Goal: Book appointment/travel/reservation

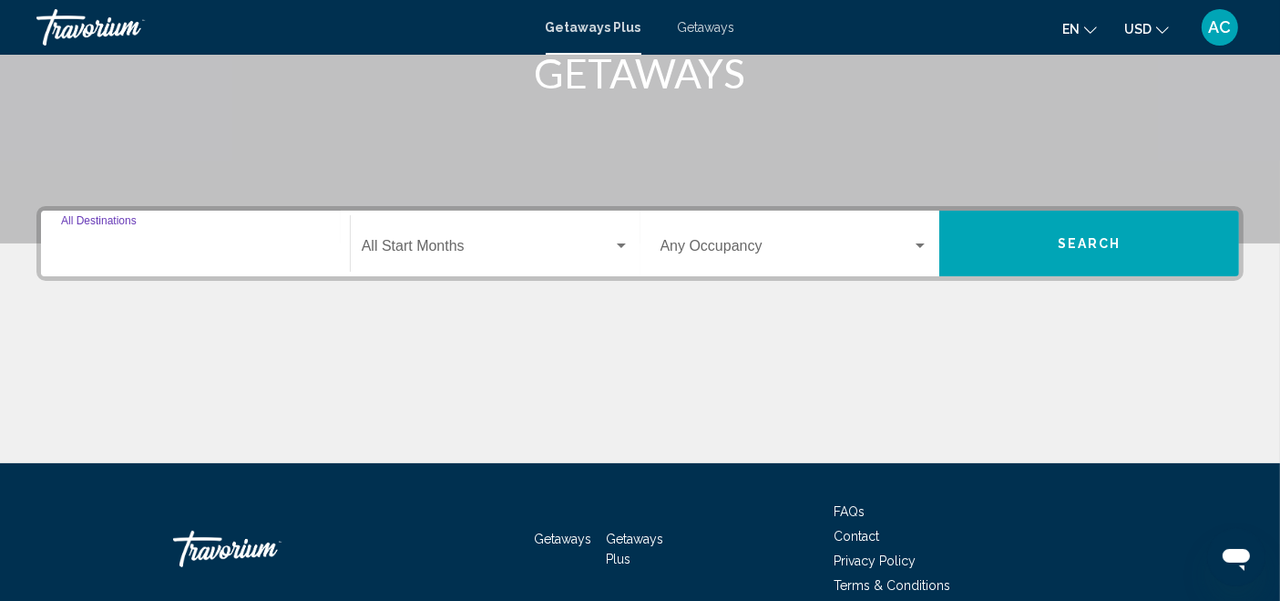
click at [192, 255] on input "Destination All Destinations" at bounding box center [195, 250] width 269 height 16
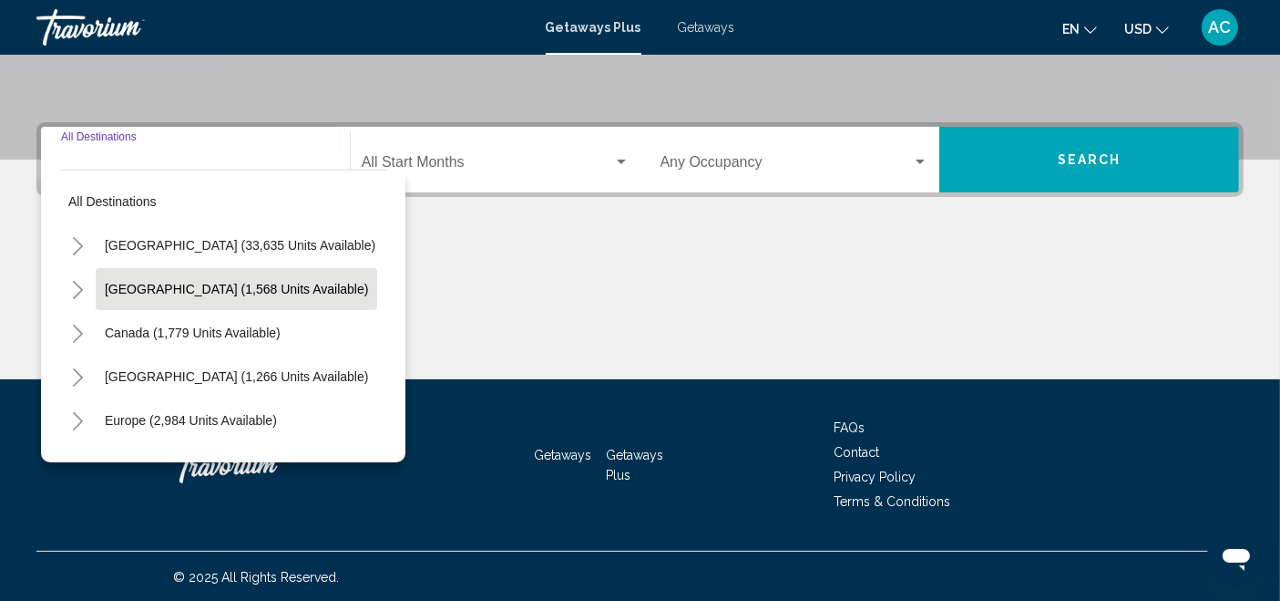
scroll to position [101, 0]
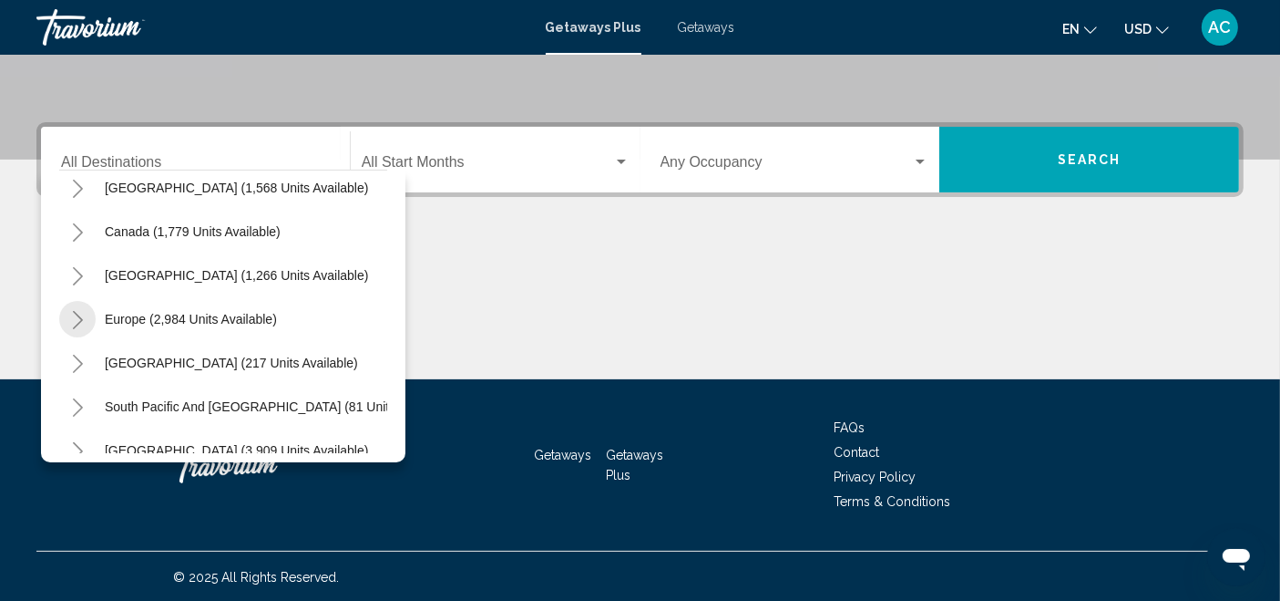
click at [75, 324] on icon "Toggle Europe (2,984 units available)" at bounding box center [78, 320] width 14 height 18
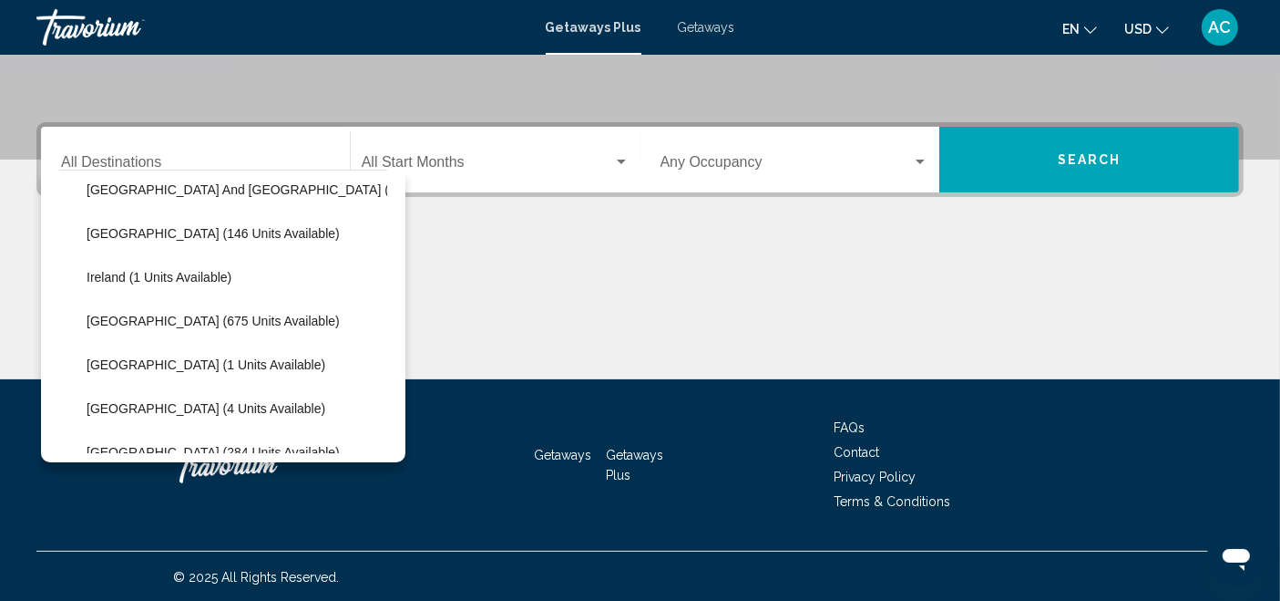
scroll to position [607, 0]
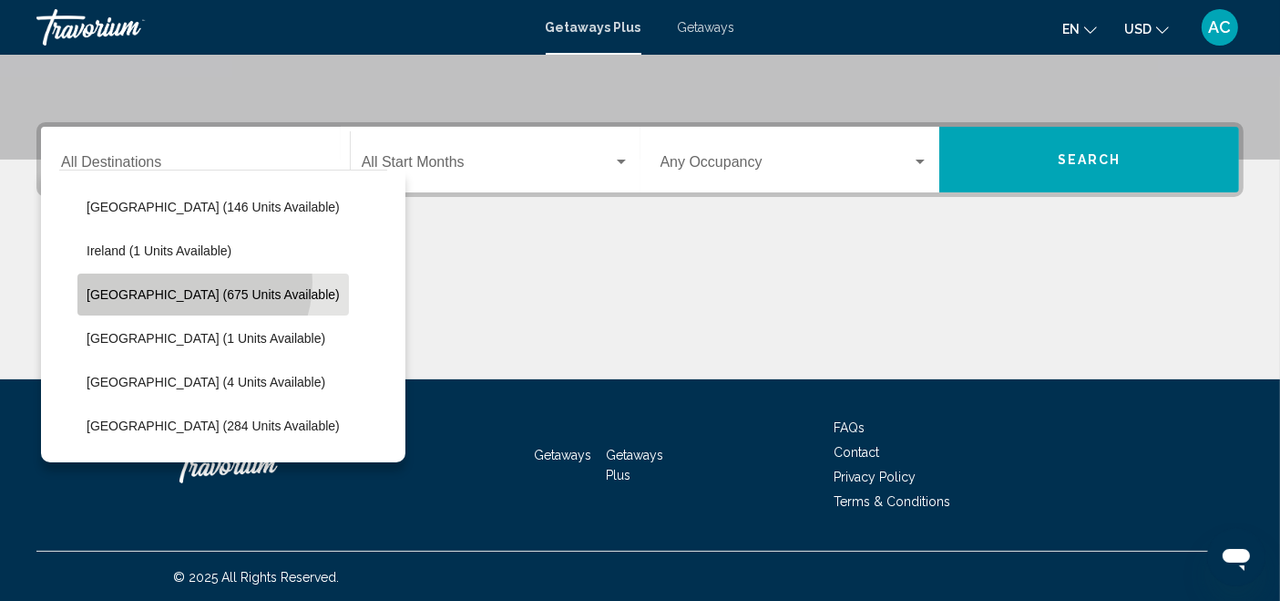
click at [192, 281] on button "[GEOGRAPHIC_DATA] (675 units available)" at bounding box center [213, 294] width 272 height 42
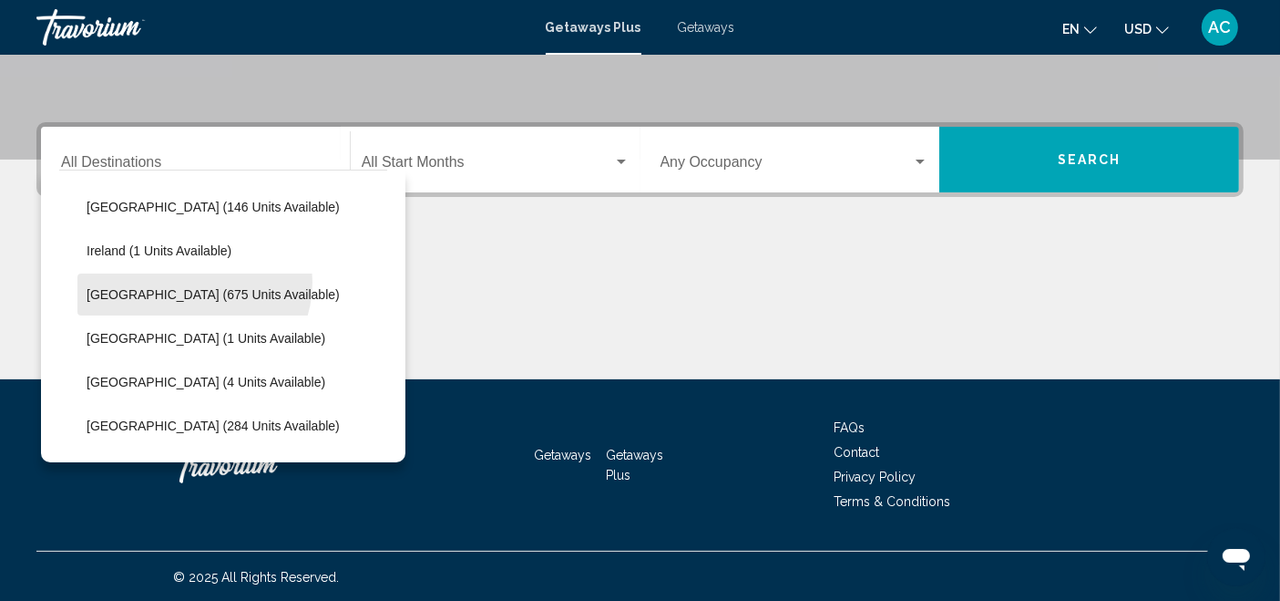
type input "**********"
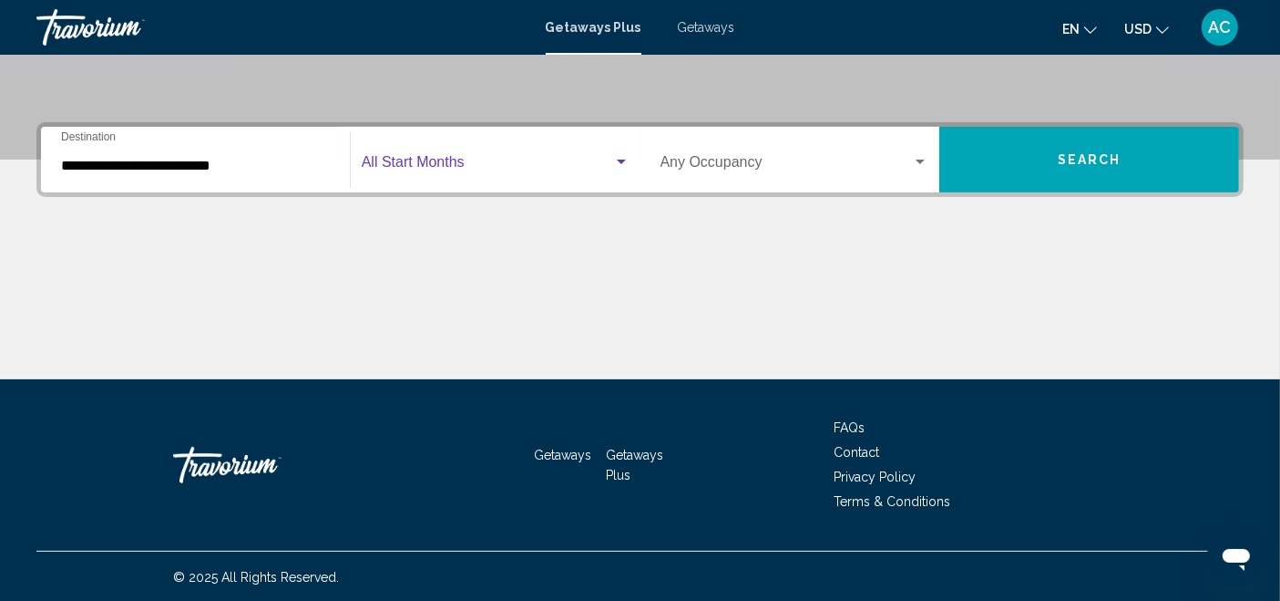
click at [424, 159] on span "Search widget" at bounding box center [488, 166] width 252 height 16
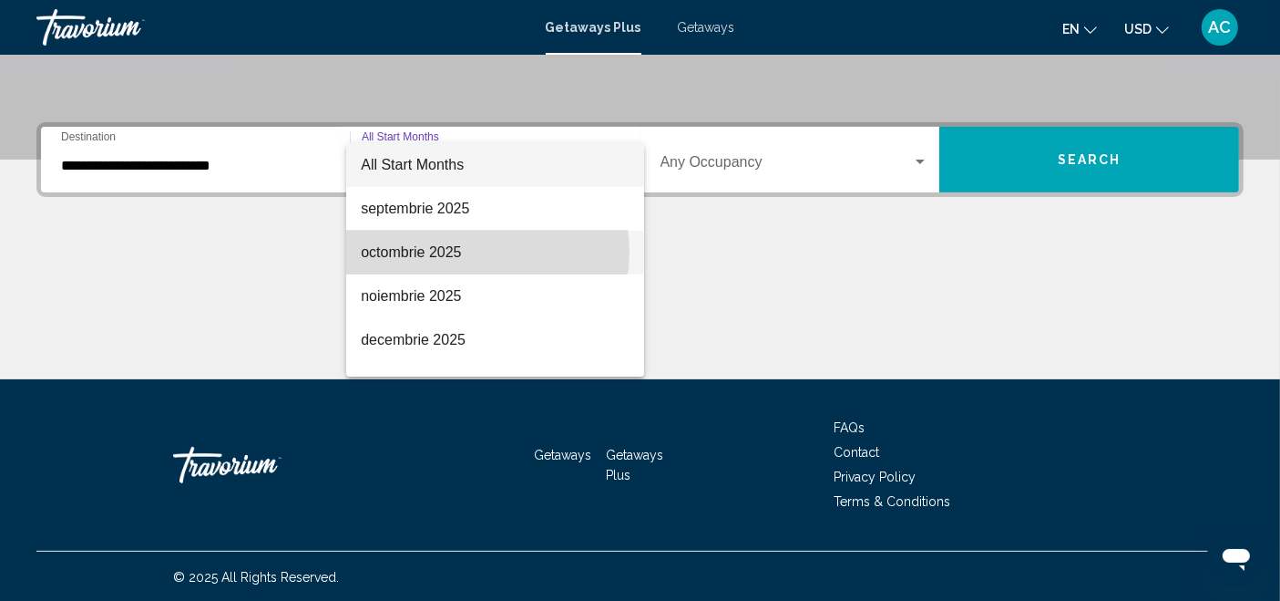
click at [475, 252] on span "octombrie 2025" at bounding box center [495, 253] width 268 height 44
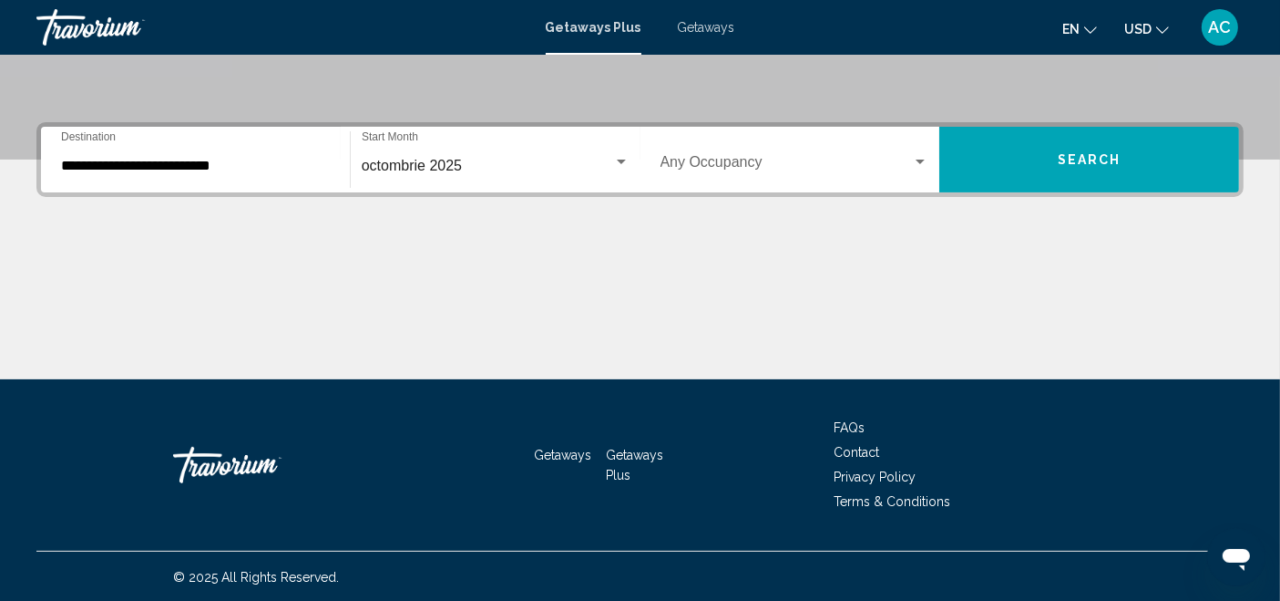
click at [757, 150] on div "Occupancy Any Occupancy" at bounding box center [795, 159] width 269 height 57
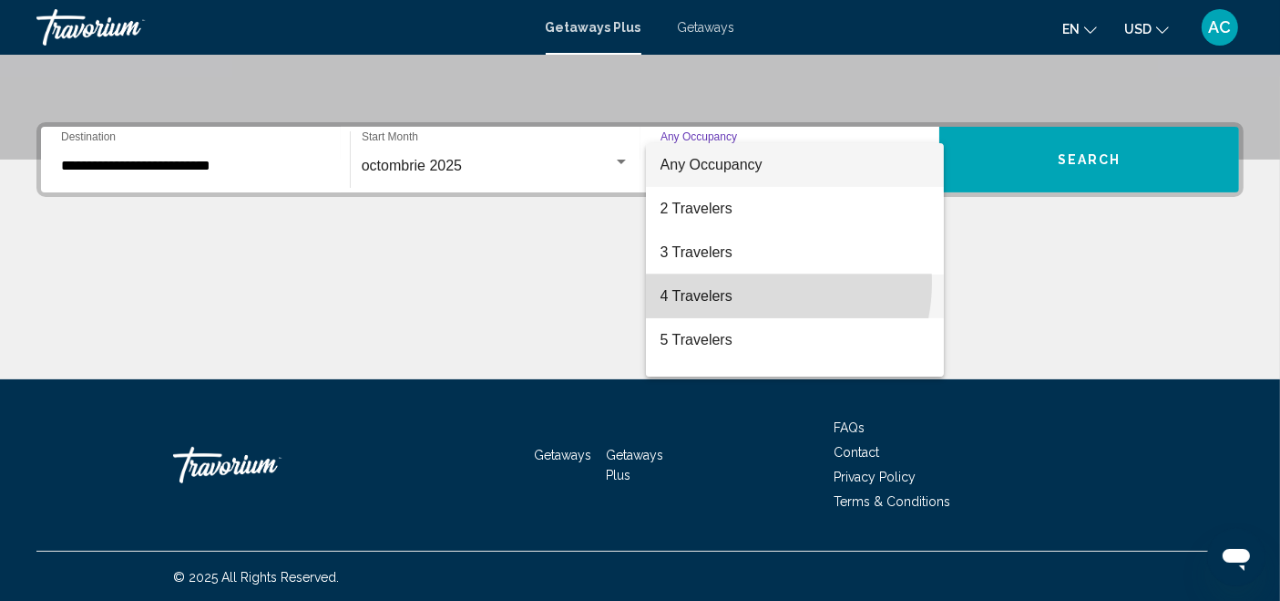
click at [745, 282] on span "4 Travelers" at bounding box center [795, 296] width 269 height 44
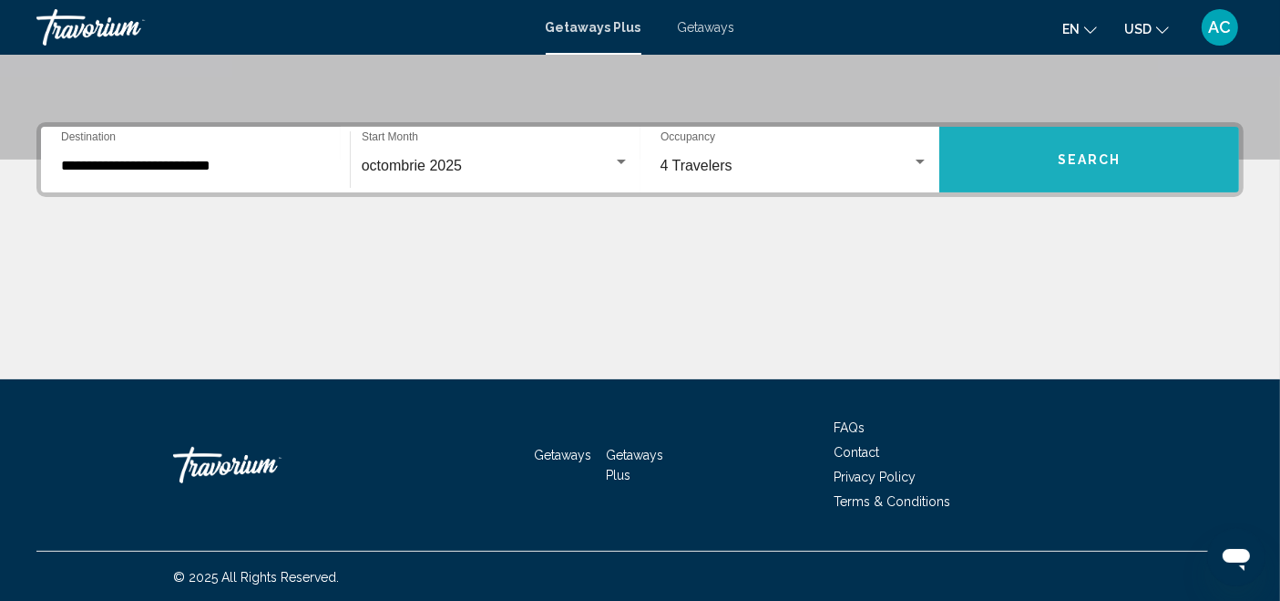
click at [1064, 137] on button "Search" at bounding box center [1090, 160] width 300 height 66
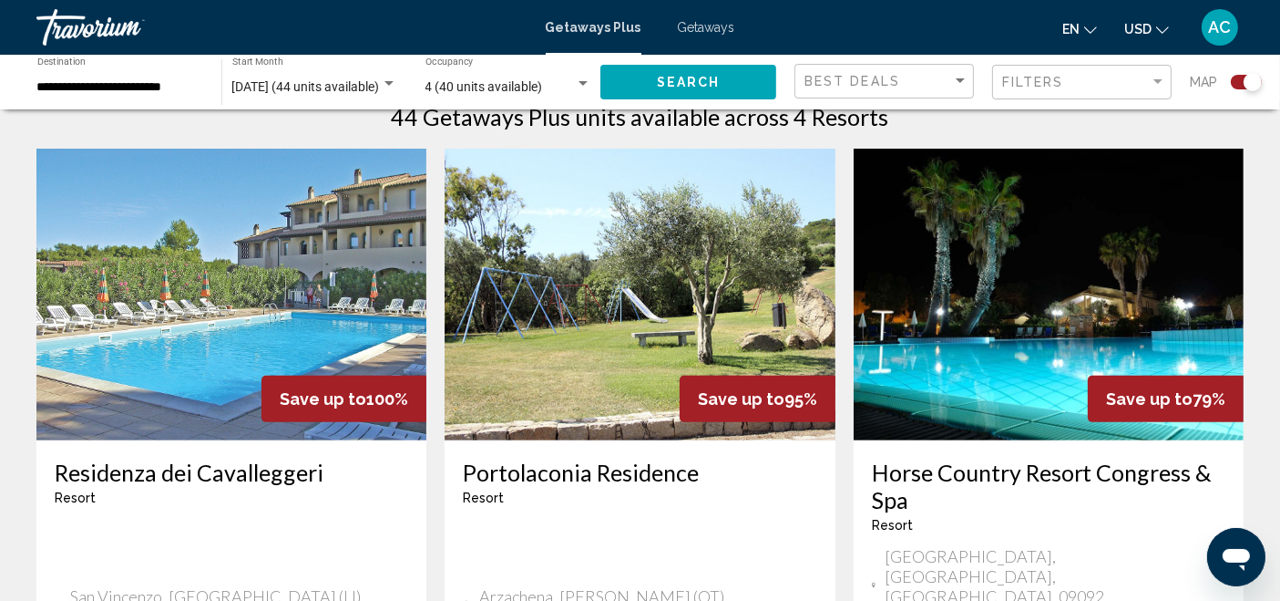
scroll to position [607, 0]
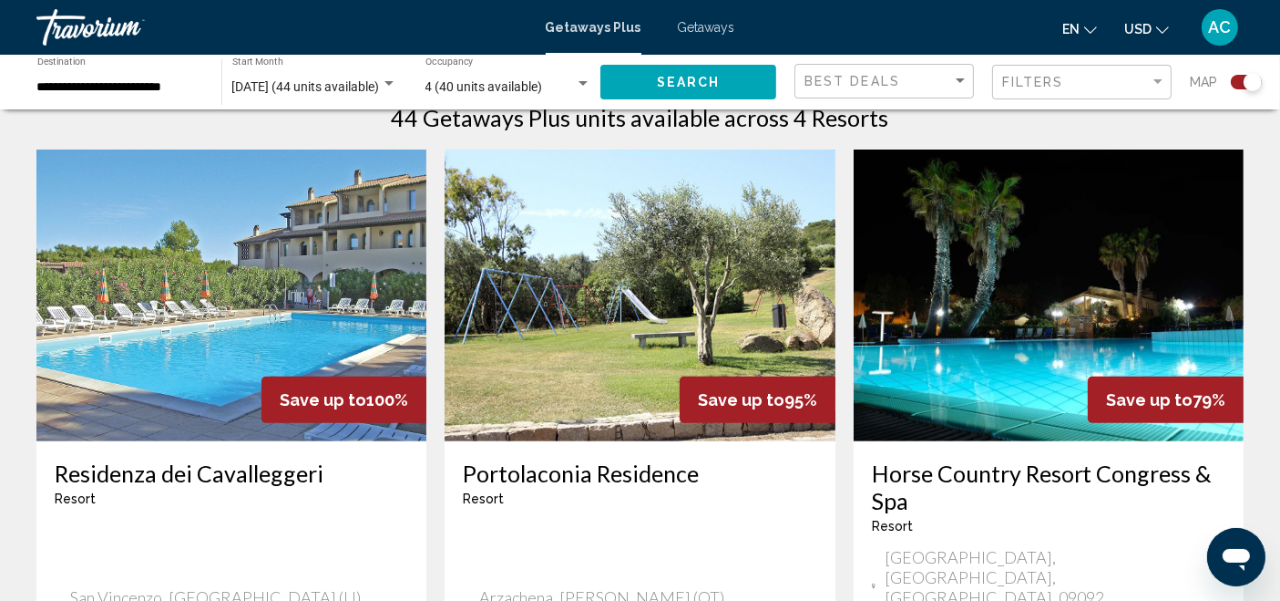
click at [1088, 294] on img "Main content" at bounding box center [1049, 295] width 390 height 292
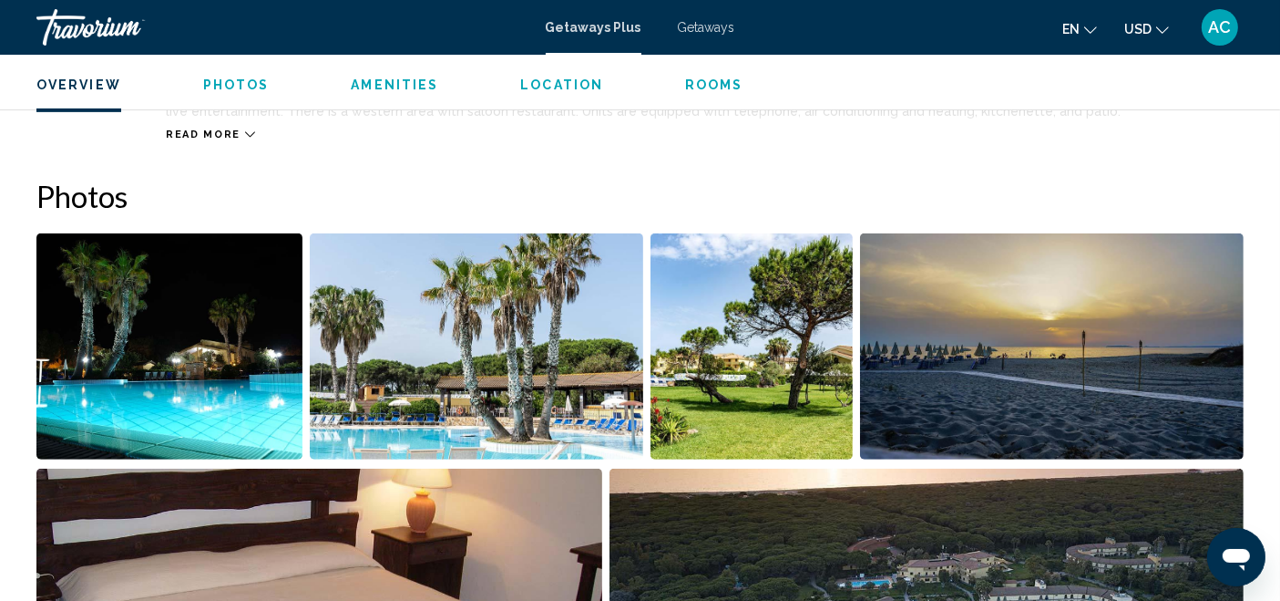
scroll to position [710, 0]
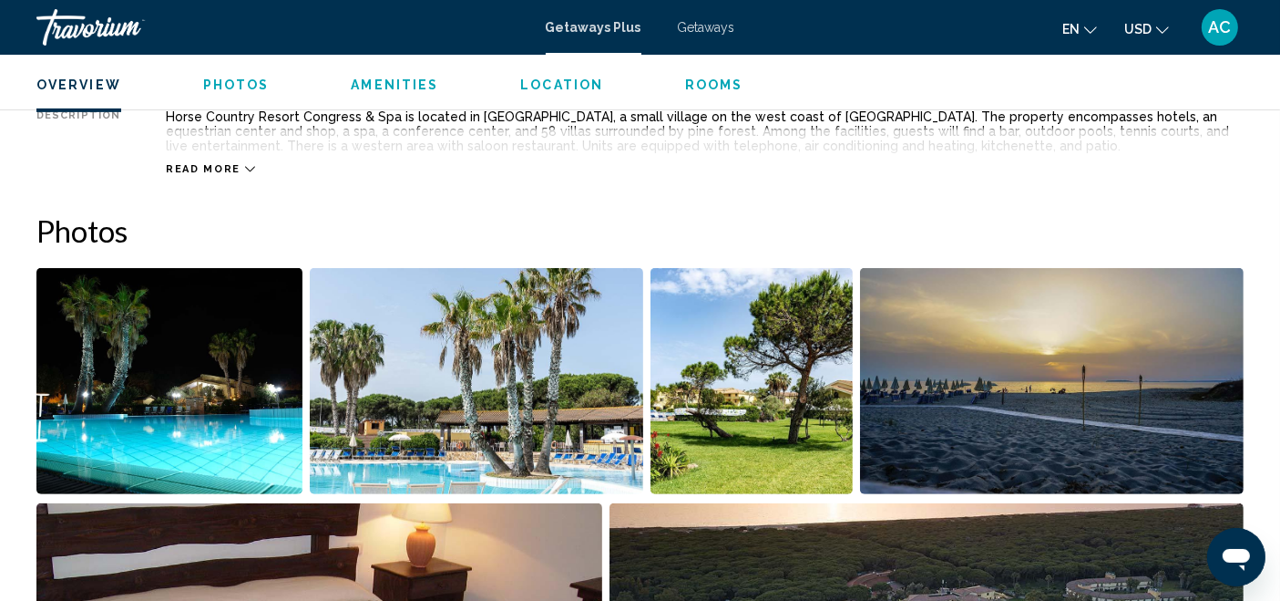
click at [484, 332] on img "Open full-screen image slider" at bounding box center [477, 381] width 334 height 226
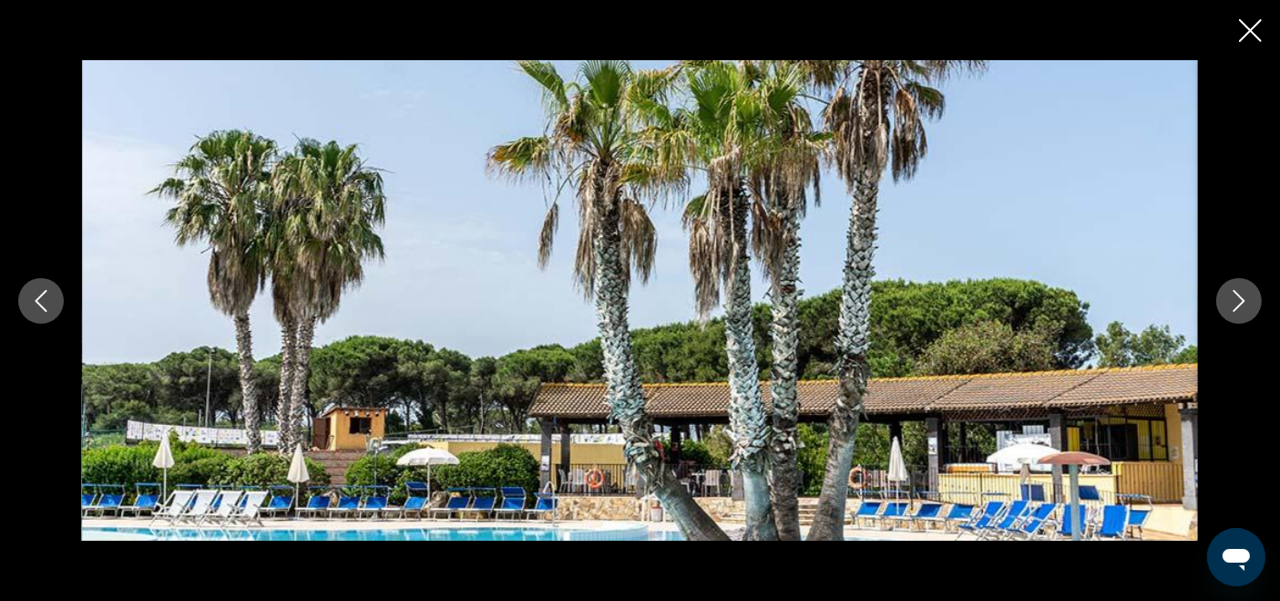
click at [1241, 305] on icon "Next image" at bounding box center [1240, 301] width 22 height 22
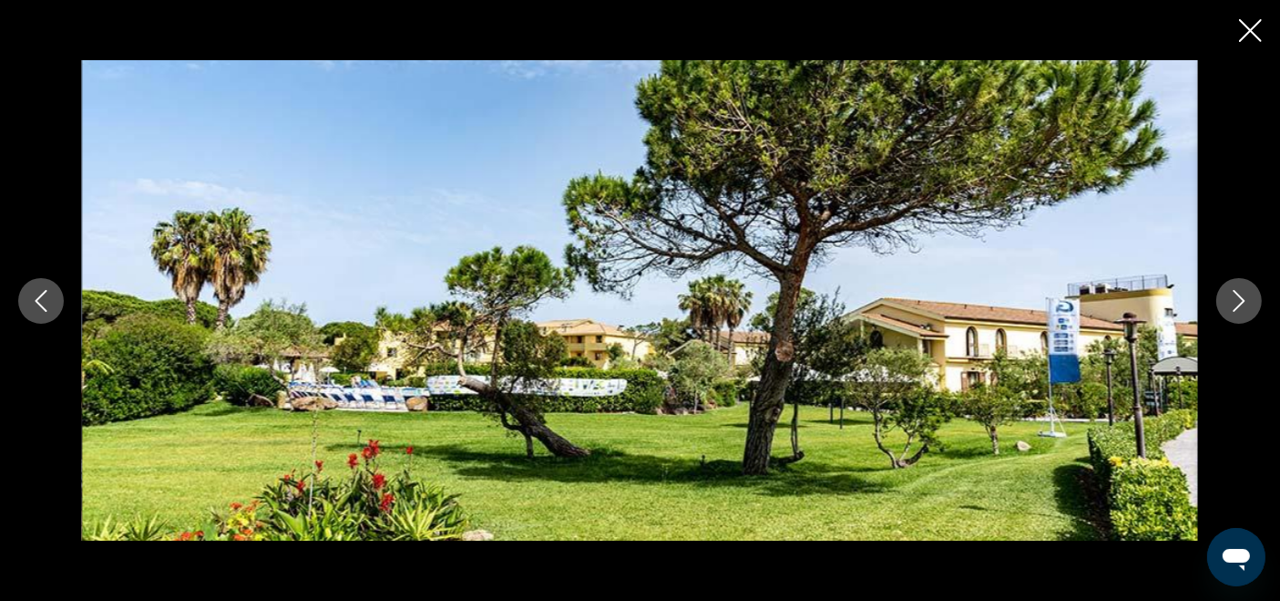
click at [1241, 305] on icon "Next image" at bounding box center [1240, 301] width 22 height 22
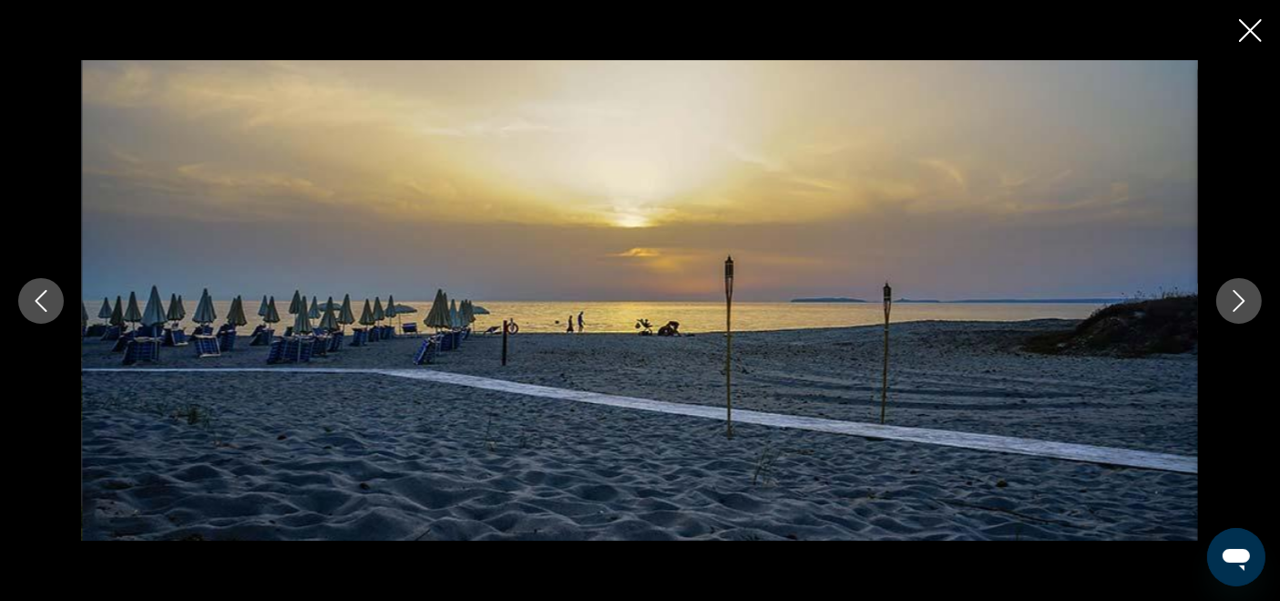
click at [1241, 305] on icon "Next image" at bounding box center [1240, 301] width 22 height 22
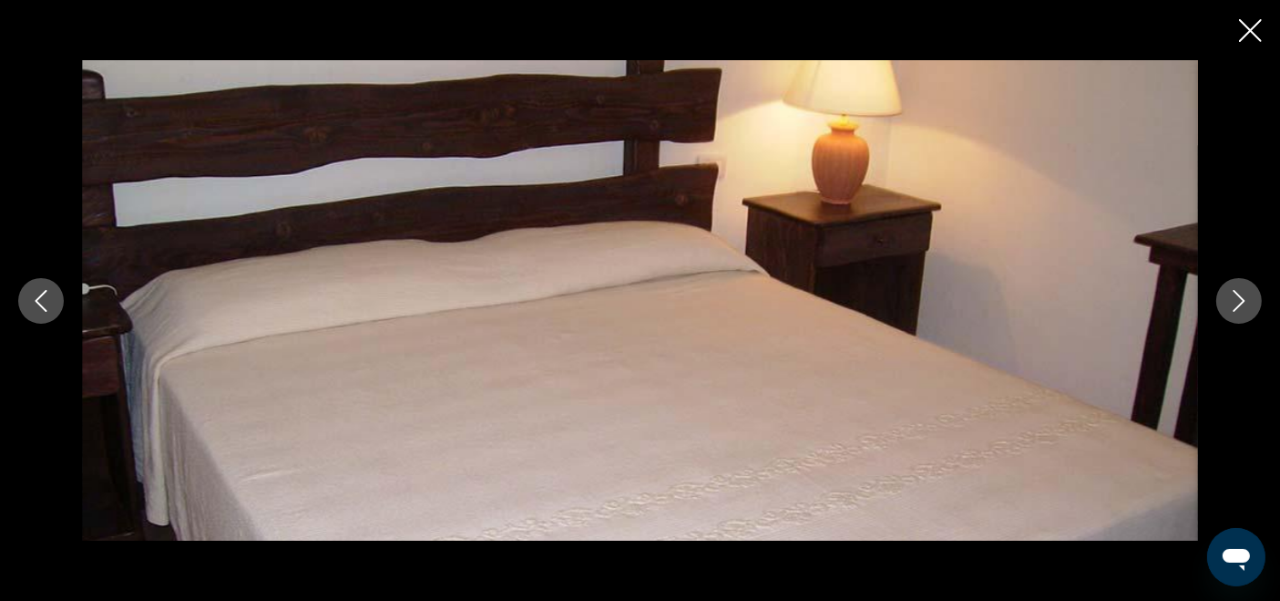
click at [1241, 305] on icon "Next image" at bounding box center [1240, 301] width 22 height 22
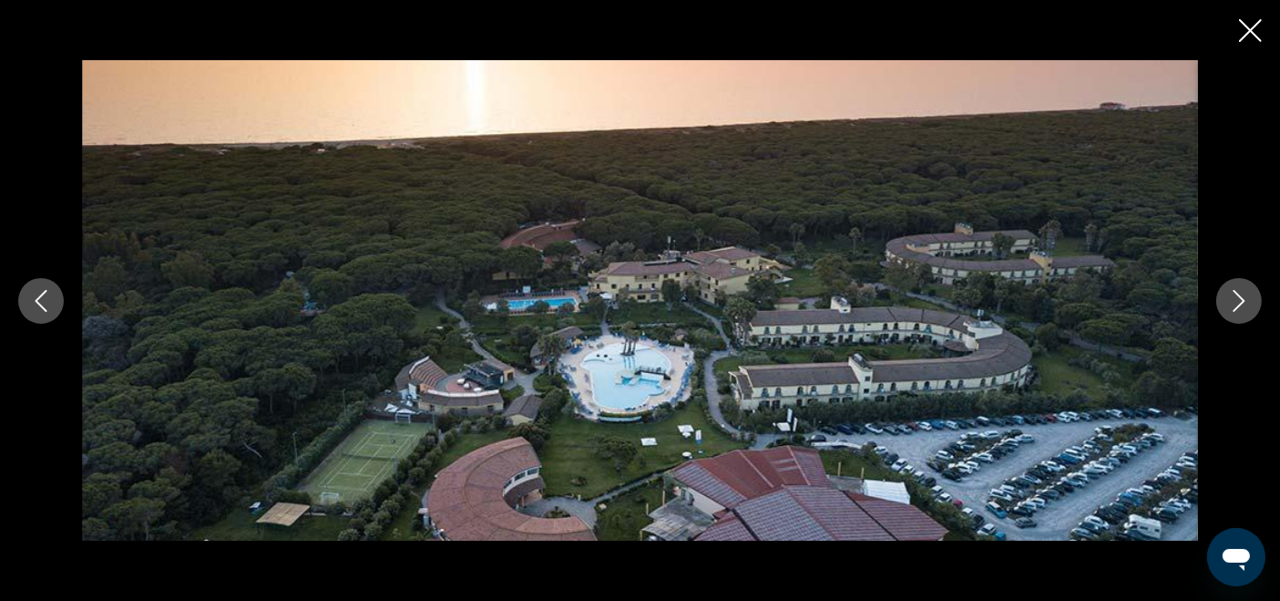
click at [1241, 305] on icon "Next image" at bounding box center [1240, 301] width 22 height 22
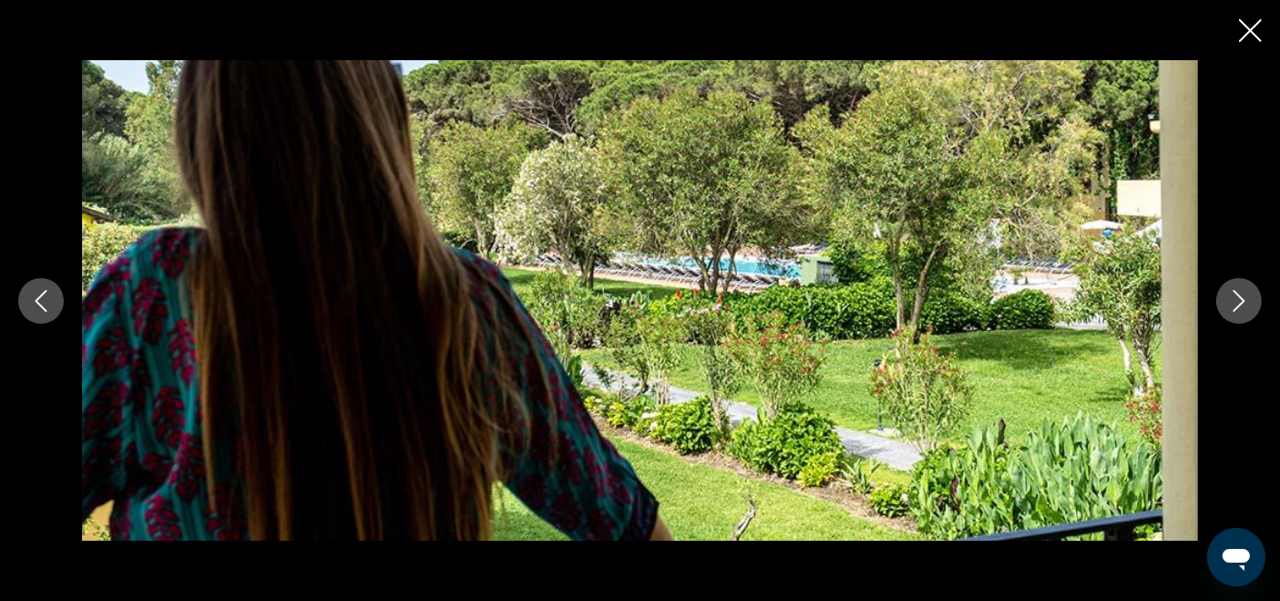
click at [1241, 305] on icon "Next image" at bounding box center [1240, 301] width 22 height 22
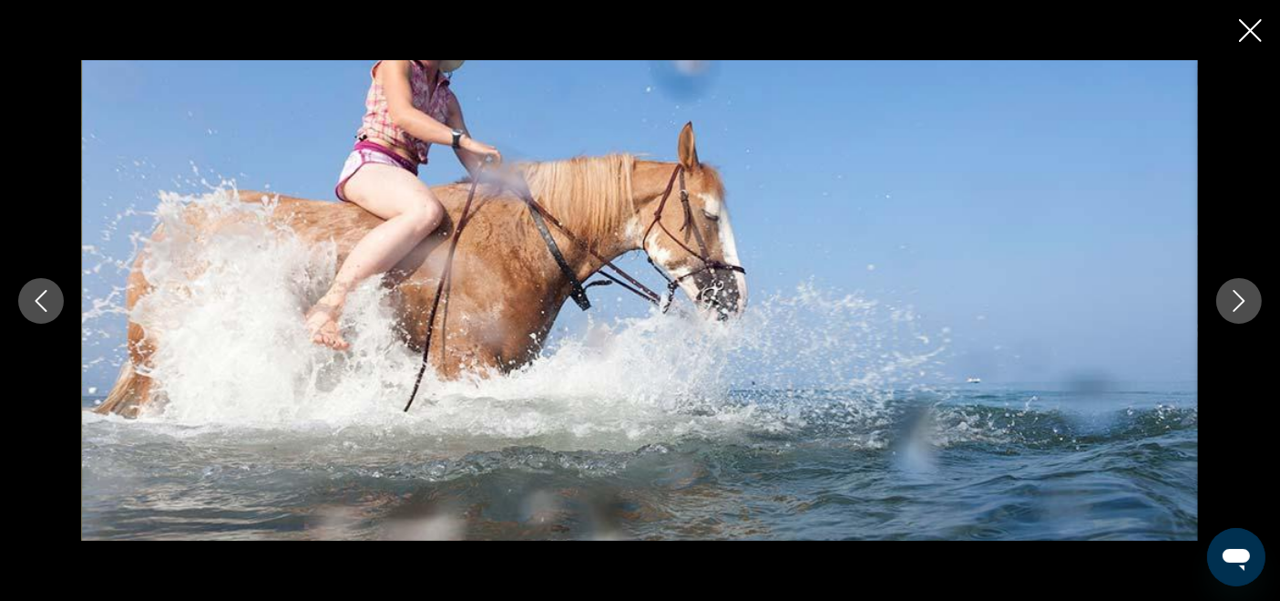
click at [1241, 305] on icon "Next image" at bounding box center [1240, 301] width 22 height 22
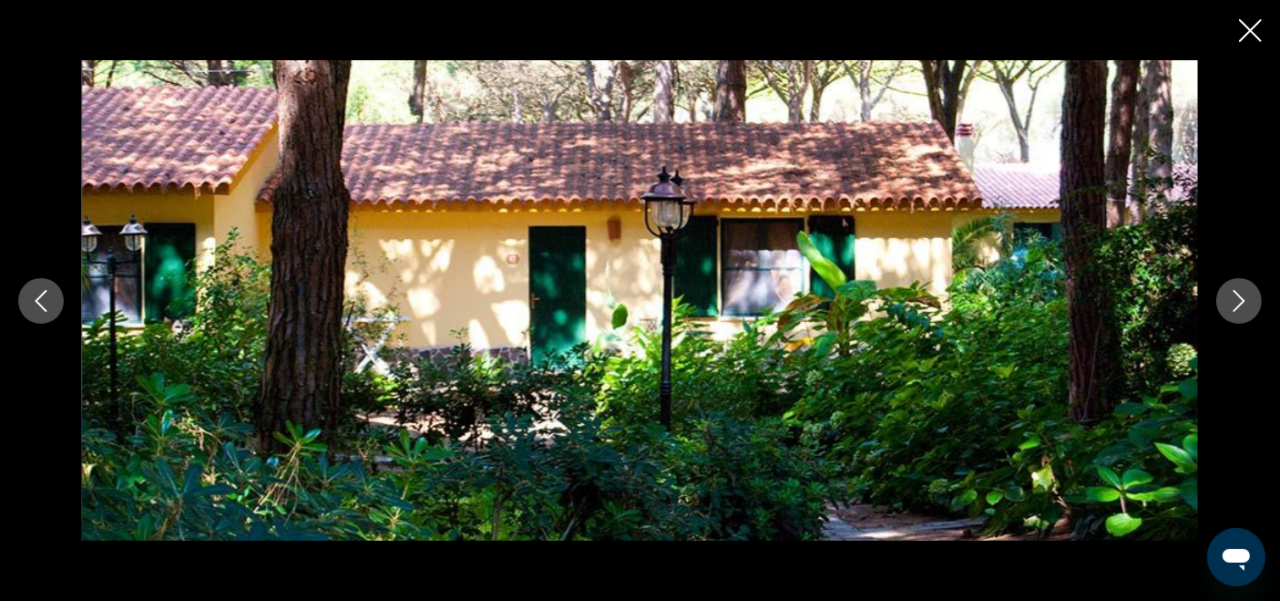
click at [1241, 305] on icon "Next image" at bounding box center [1240, 301] width 22 height 22
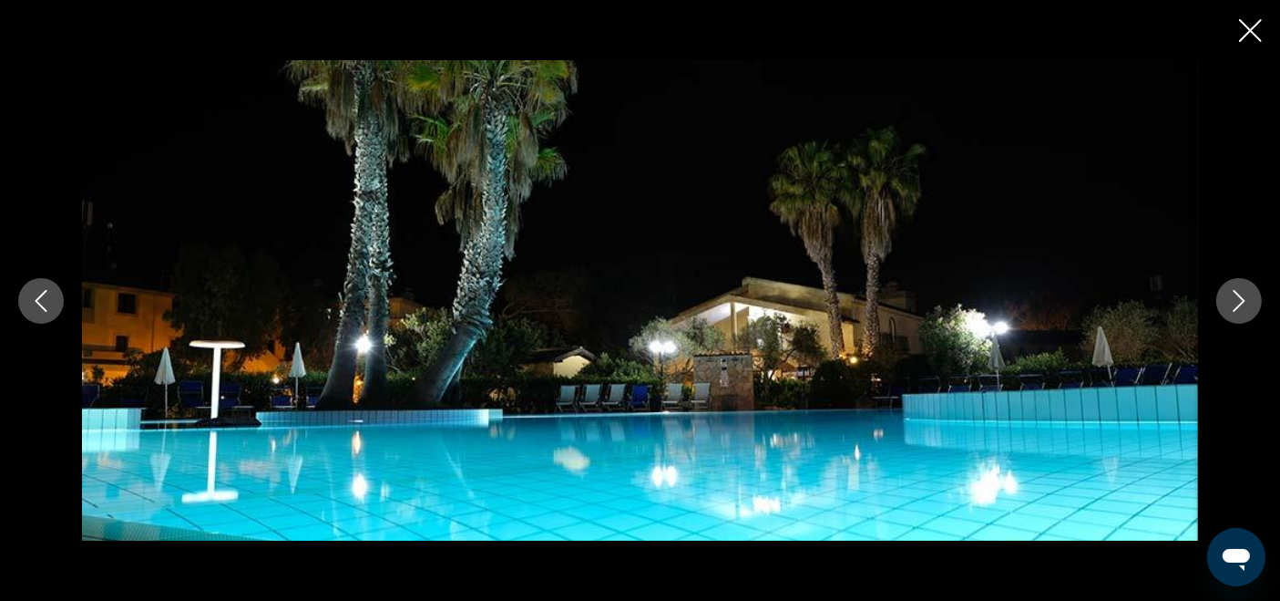
click at [1254, 33] on icon "Close slideshow" at bounding box center [1250, 30] width 23 height 23
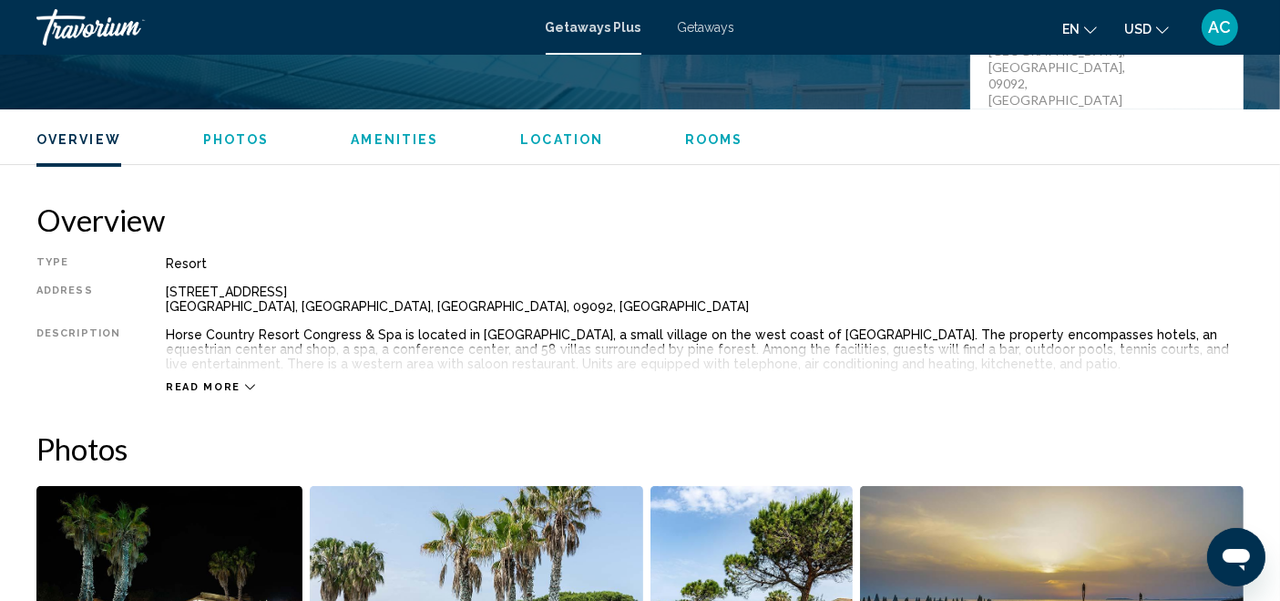
scroll to position [406, 0]
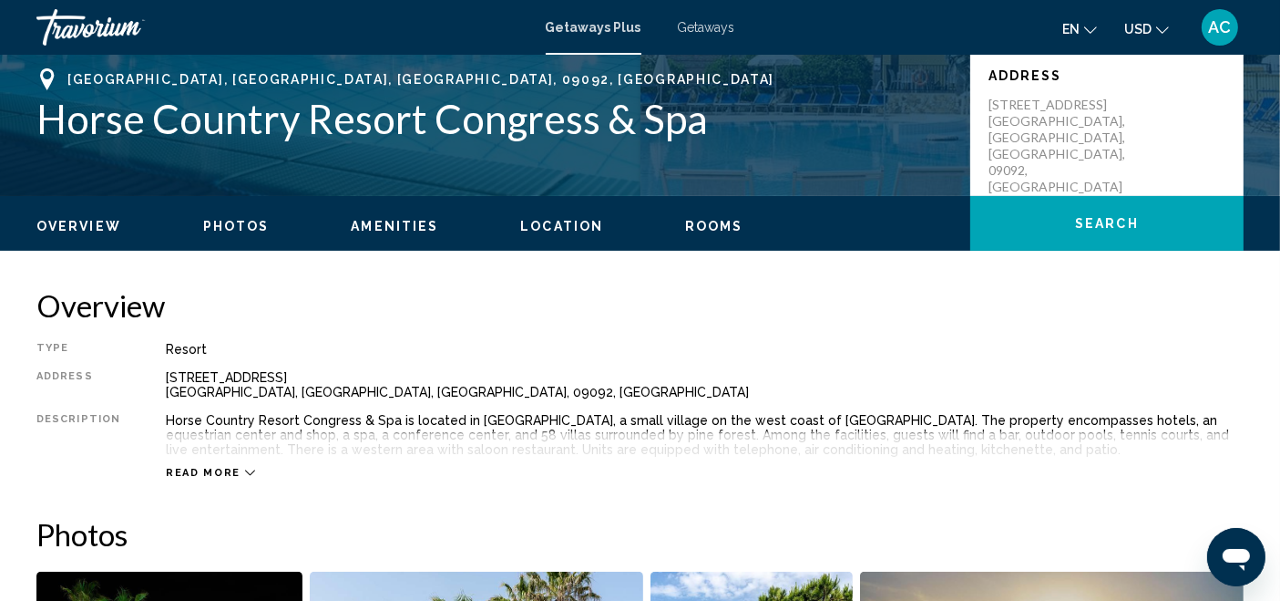
click at [708, 16] on div "Getaways Plus Getaways en English Español Français Italiano Português русский U…" at bounding box center [640, 27] width 1280 height 38
click at [715, 32] on span "Getaways" at bounding box center [706, 27] width 57 height 15
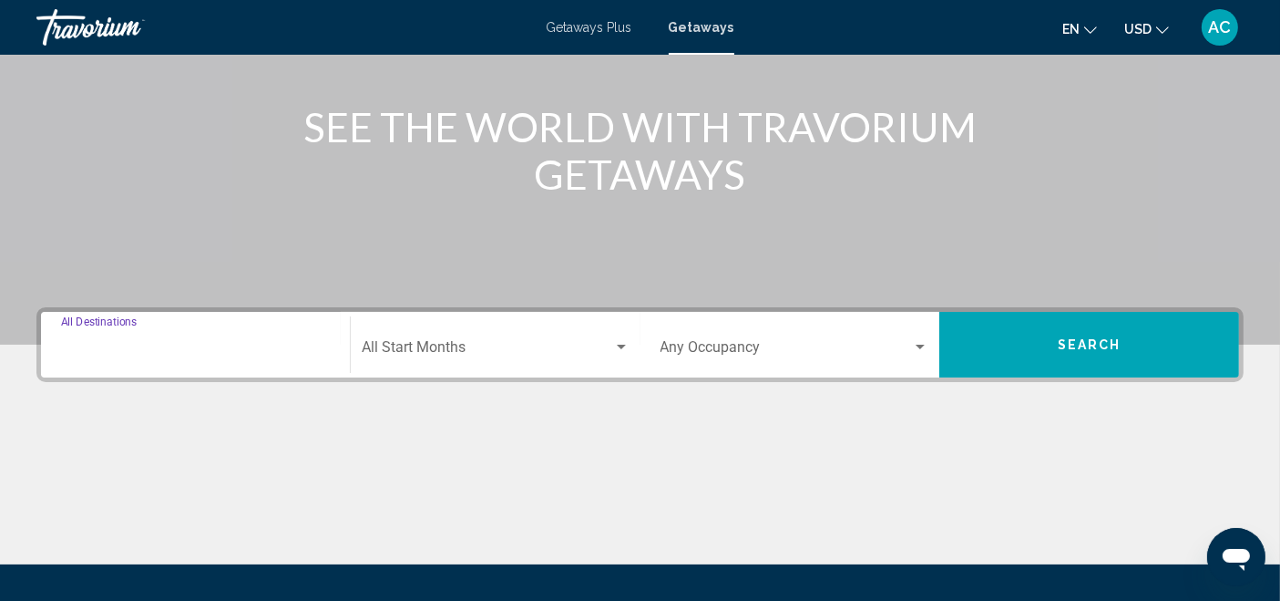
click at [226, 344] on input "Destination All Destinations" at bounding box center [195, 351] width 269 height 16
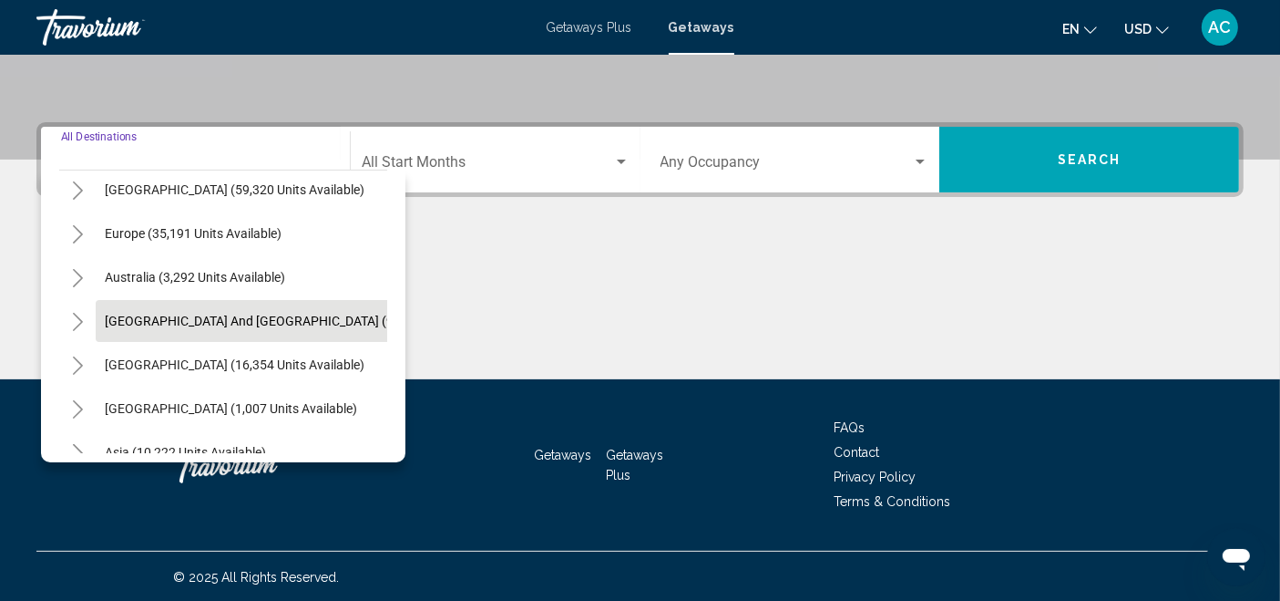
scroll to position [202, 0]
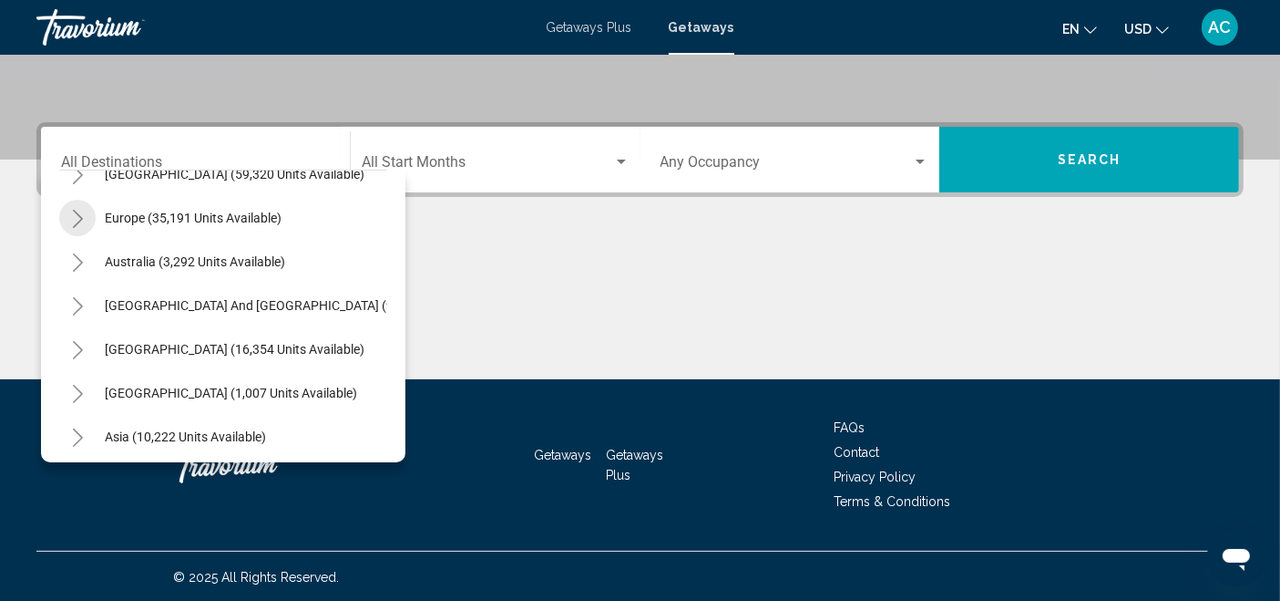
click at [78, 225] on icon "Toggle Europe (35,191 units available)" at bounding box center [78, 219] width 14 height 18
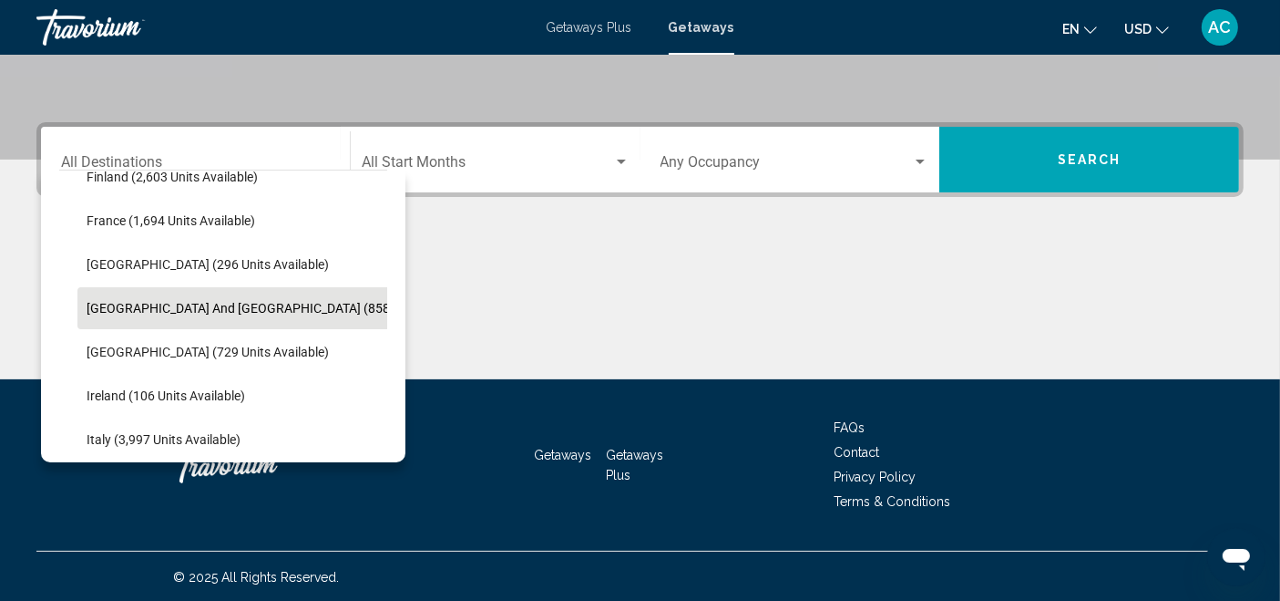
scroll to position [607, 0]
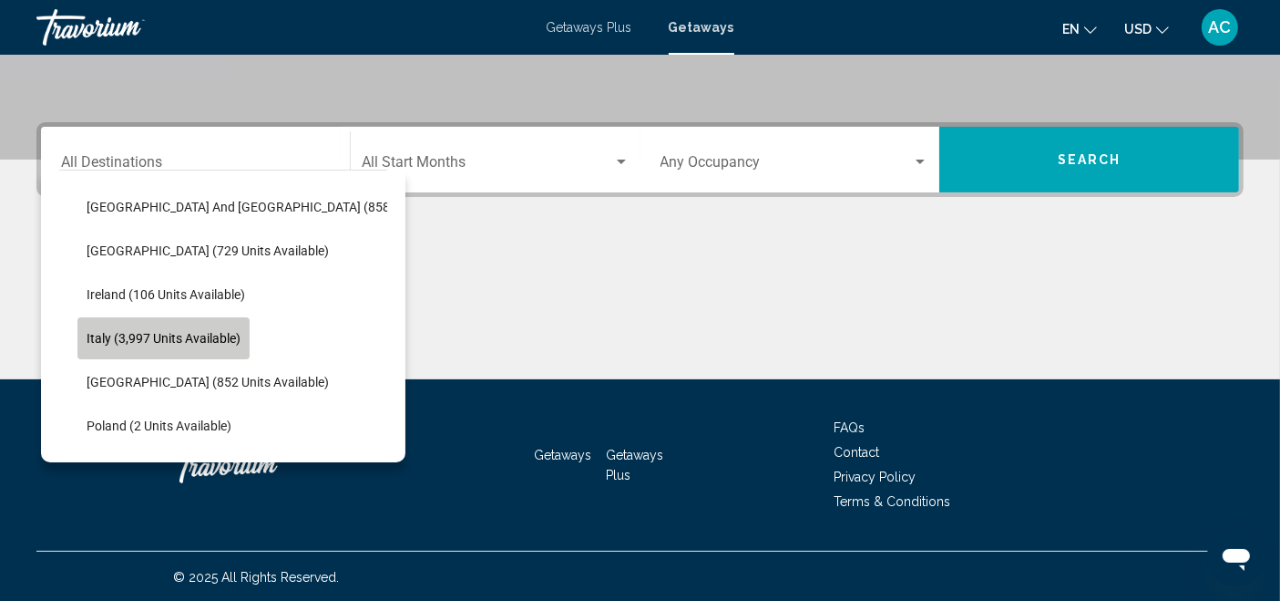
click at [160, 338] on span "Italy (3,997 units available)" at bounding box center [164, 338] width 154 height 15
type input "**********"
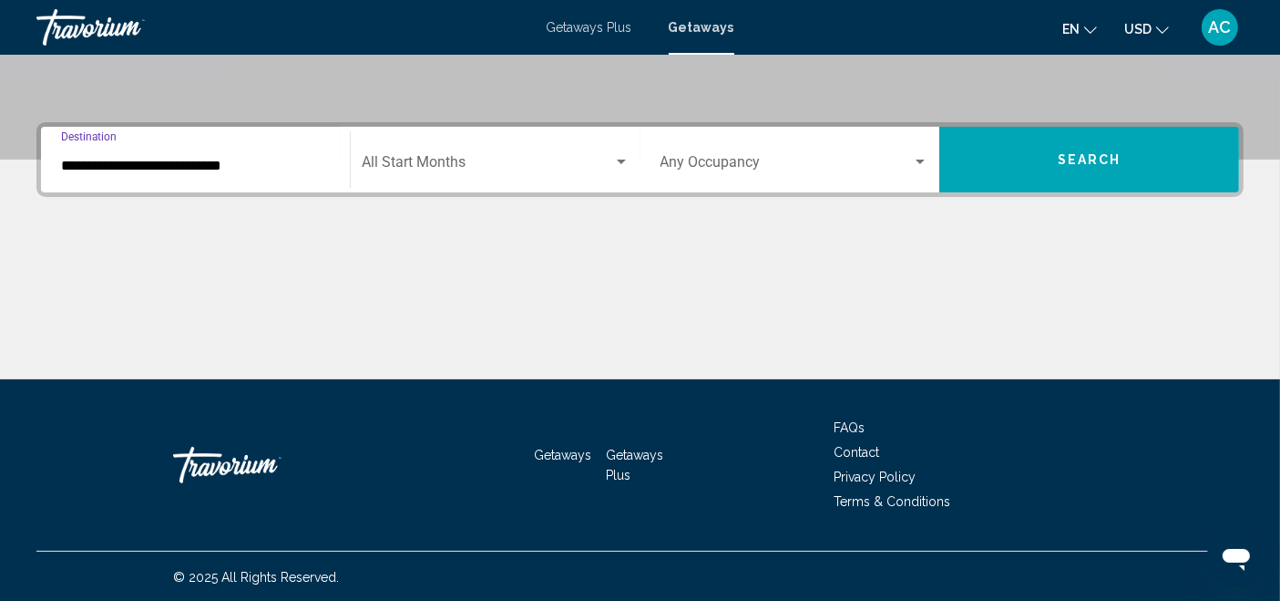
click at [465, 163] on span "Search widget" at bounding box center [488, 166] width 252 height 16
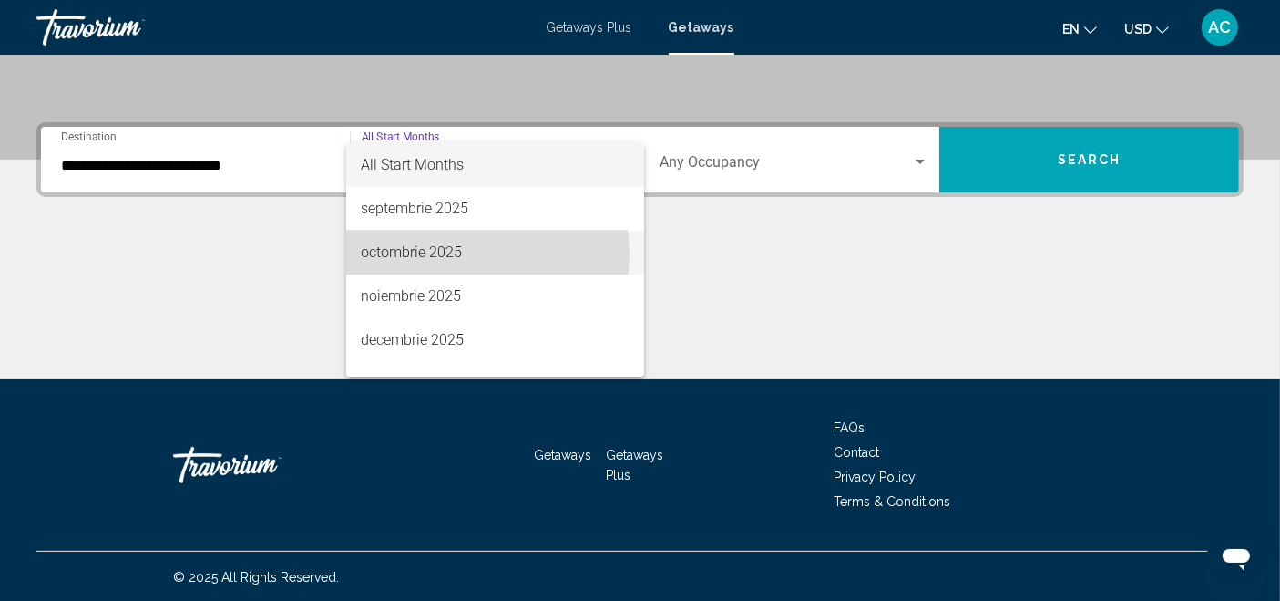
click at [466, 253] on span "octombrie 2025" at bounding box center [495, 253] width 268 height 44
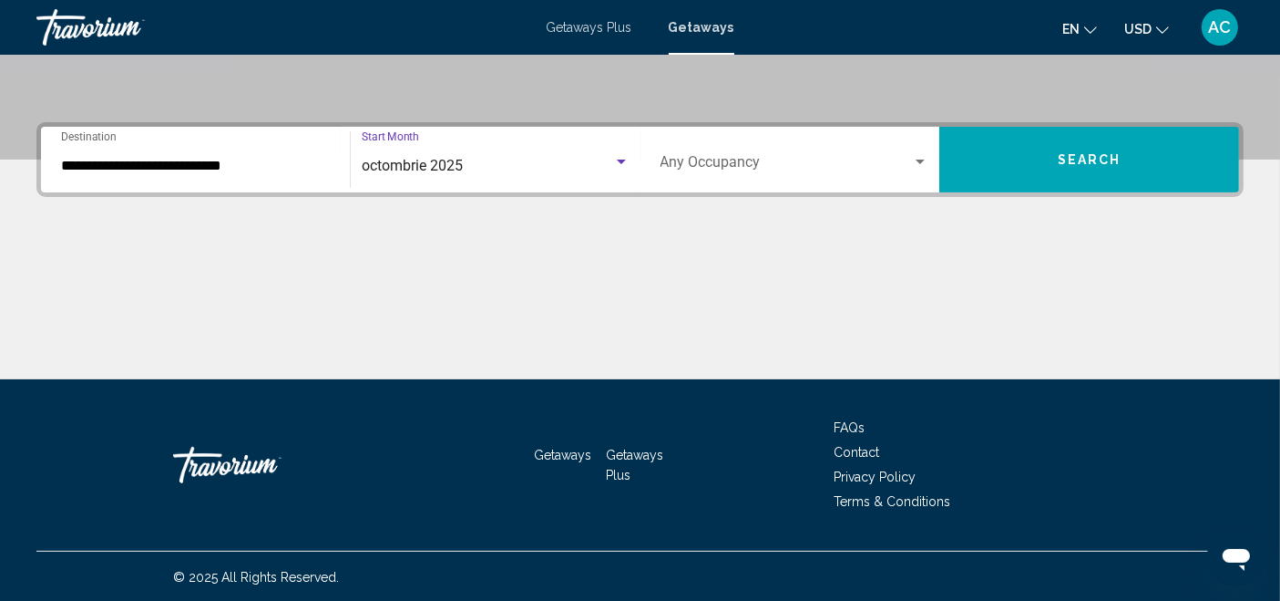
click at [719, 149] on div "Occupancy Any Occupancy" at bounding box center [795, 159] width 269 height 57
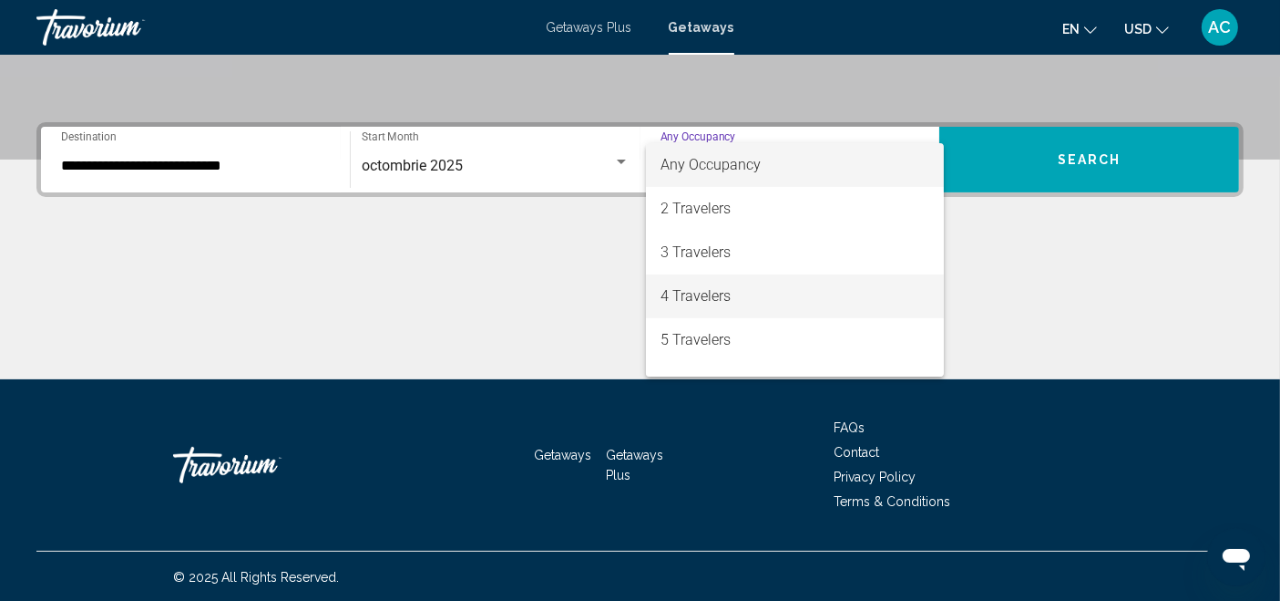
click at [742, 291] on span "4 Travelers" at bounding box center [795, 296] width 269 height 44
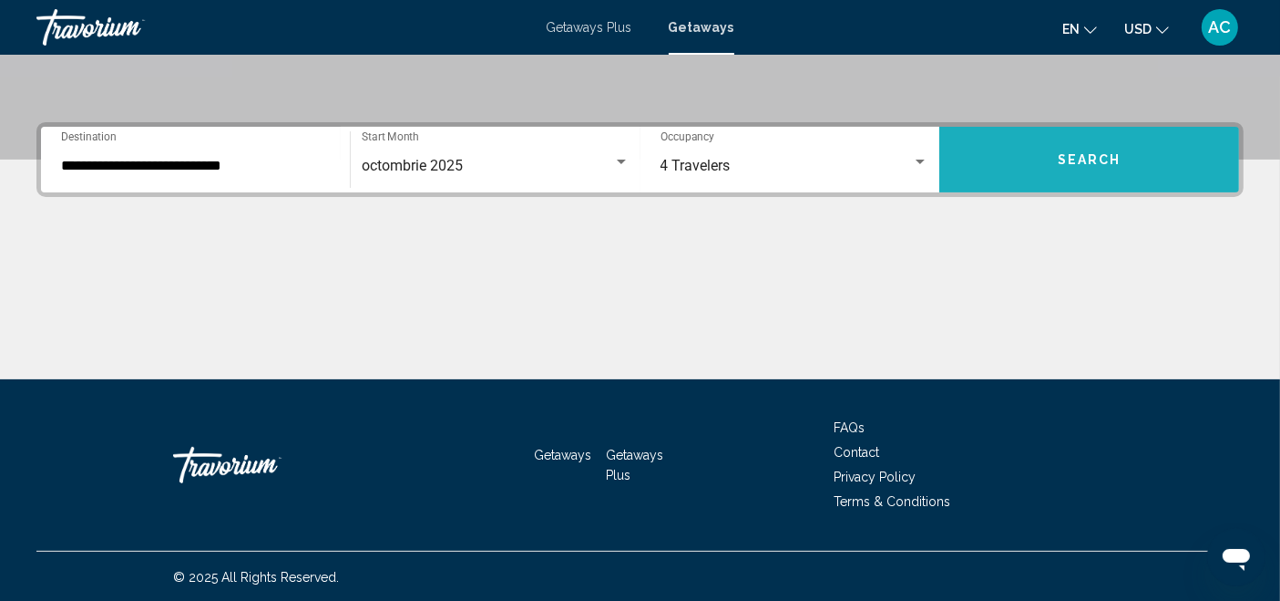
click at [1077, 178] on button "Search" at bounding box center [1090, 160] width 300 height 66
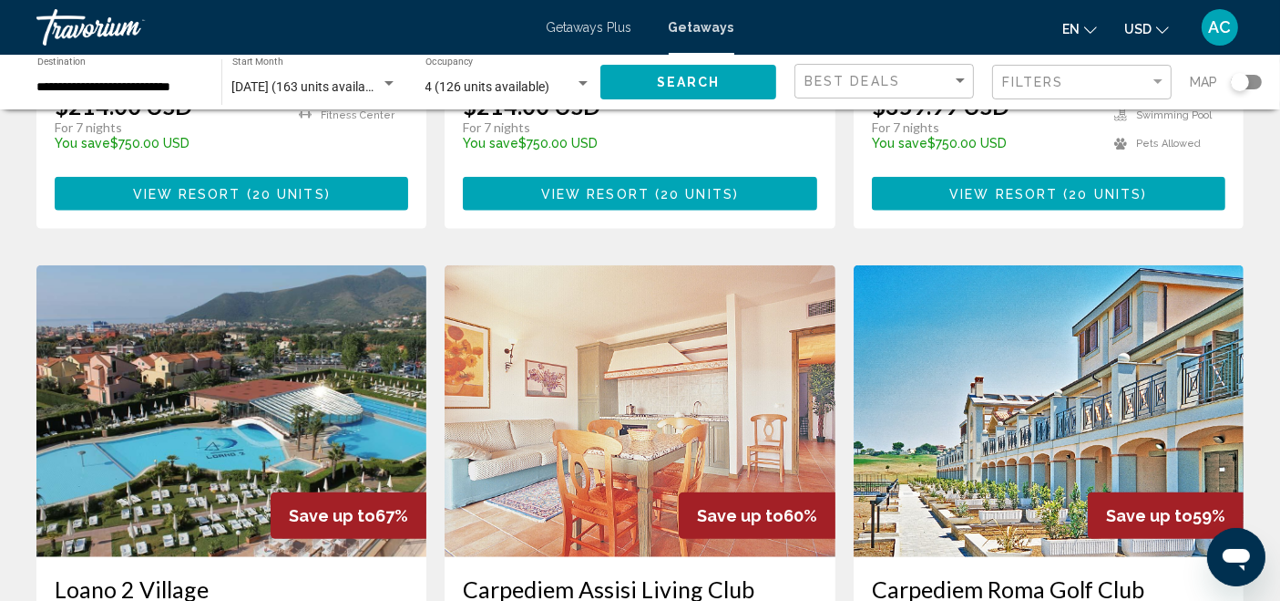
scroll to position [1924, 0]
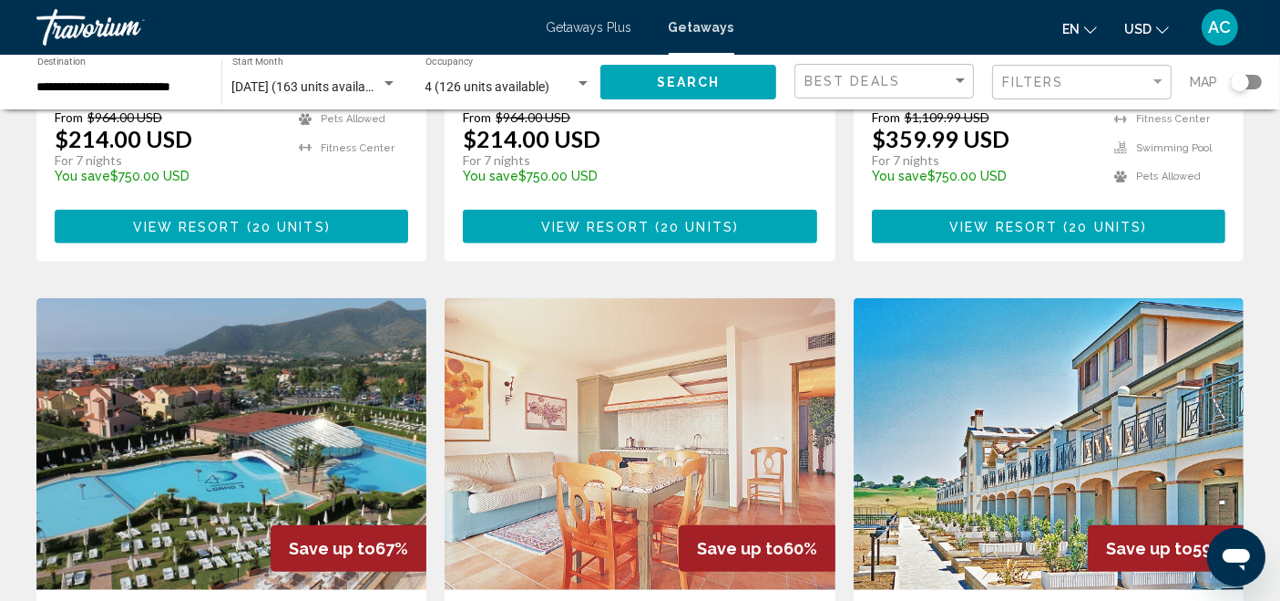
click at [283, 298] on img "Main content" at bounding box center [231, 444] width 390 height 292
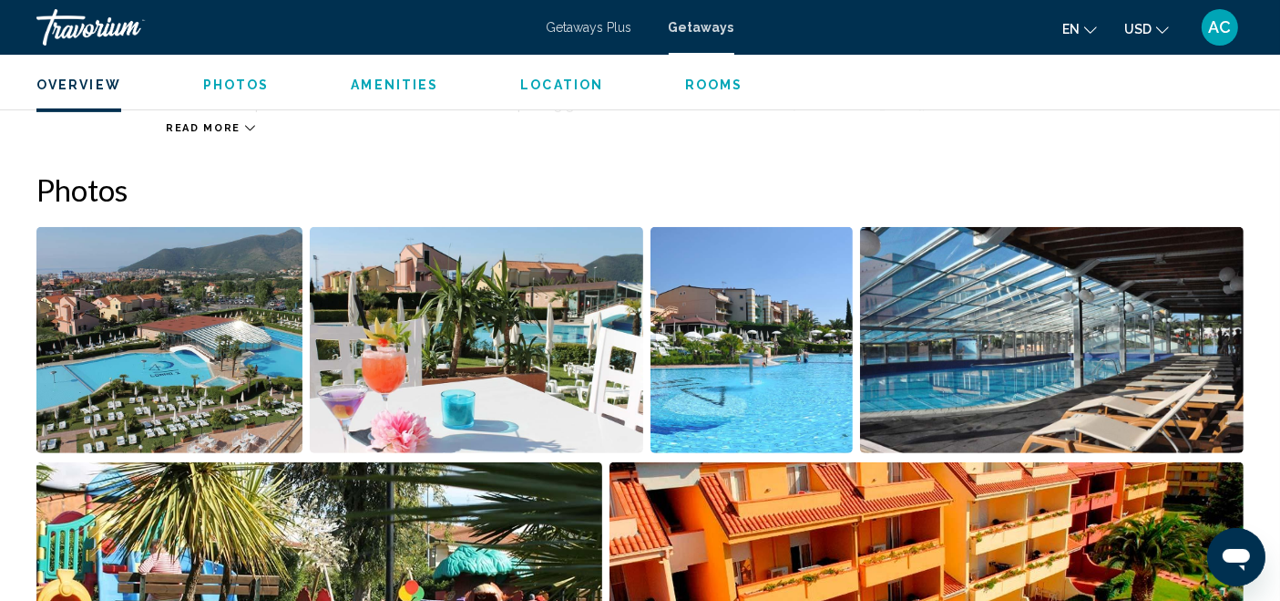
scroll to position [939, 0]
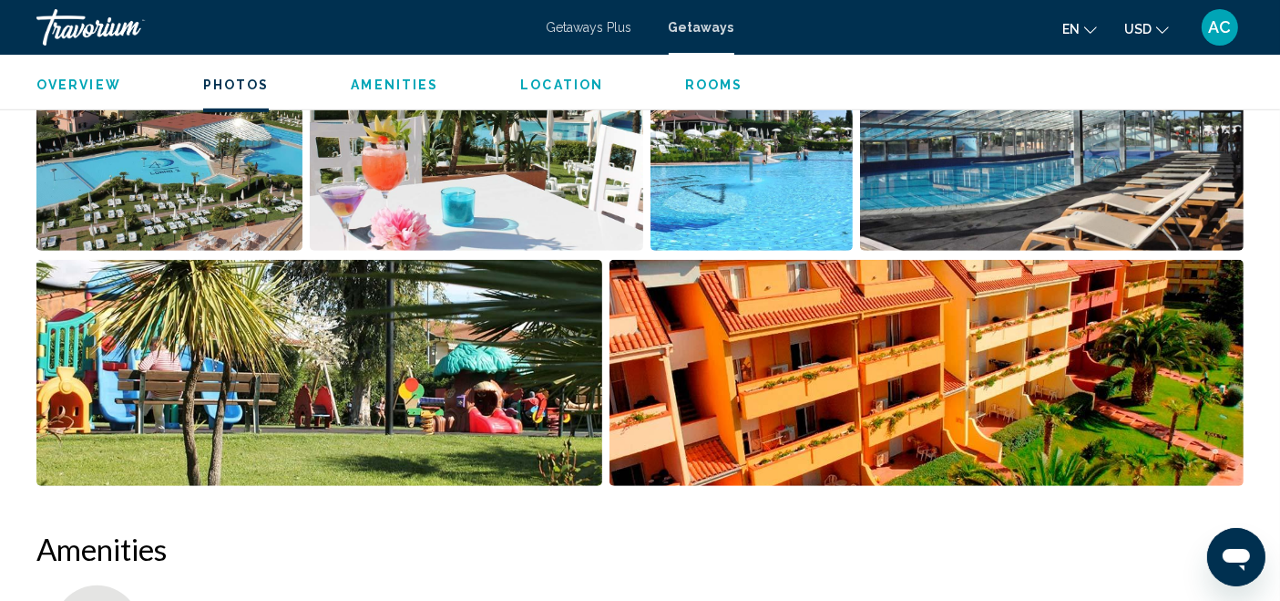
click at [341, 401] on img "Open full-screen image slider" at bounding box center [319, 373] width 566 height 226
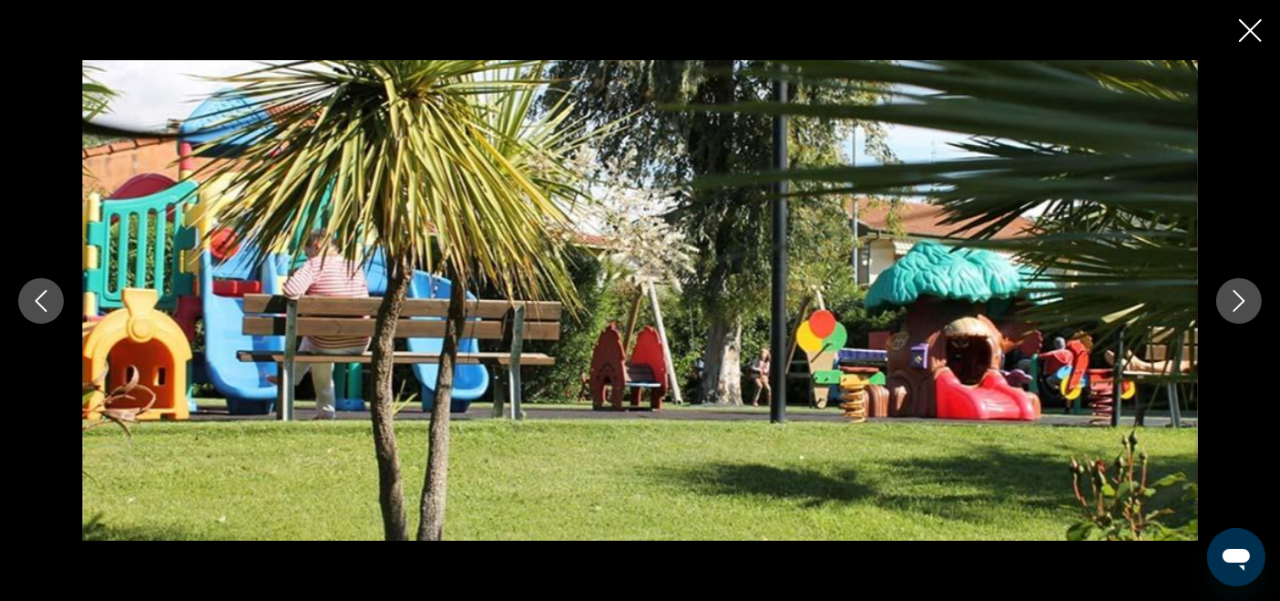
click at [1240, 303] on icon "Next image" at bounding box center [1240, 301] width 22 height 22
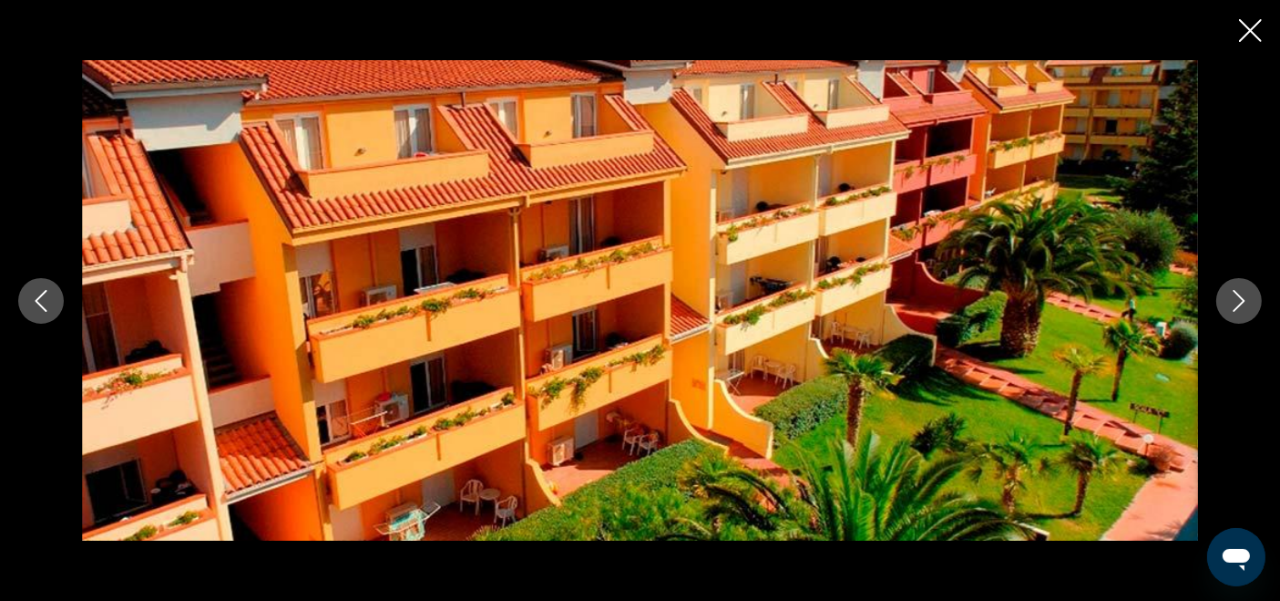
click at [1240, 303] on icon "Next image" at bounding box center [1240, 301] width 22 height 22
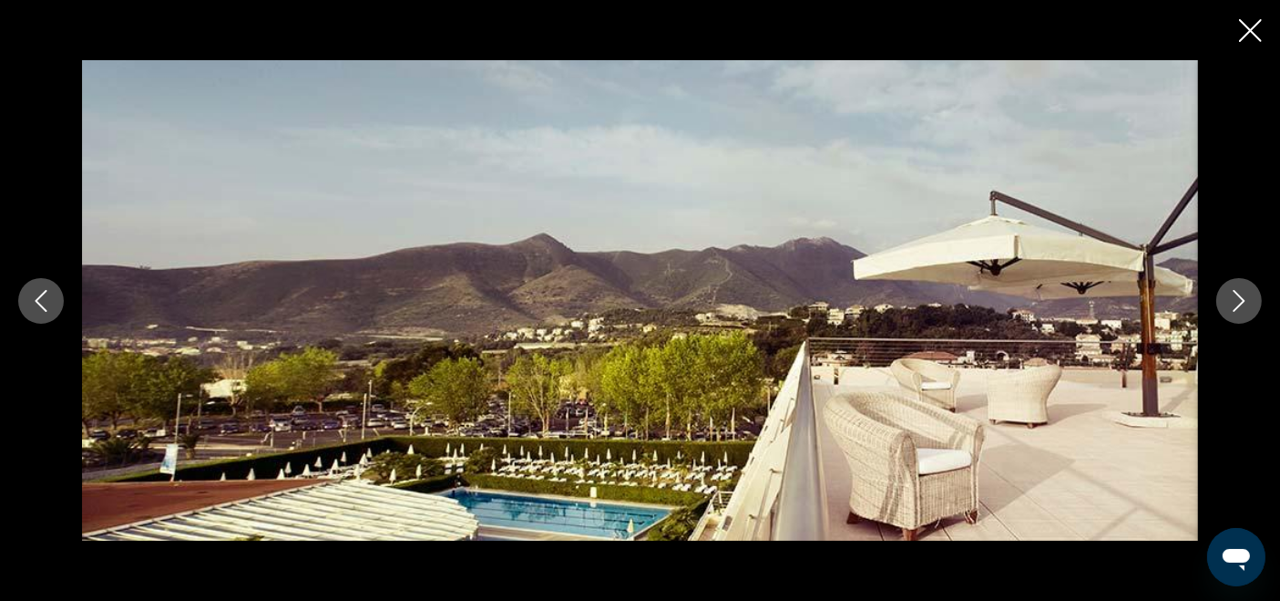
click at [1240, 303] on icon "Next image" at bounding box center [1240, 301] width 22 height 22
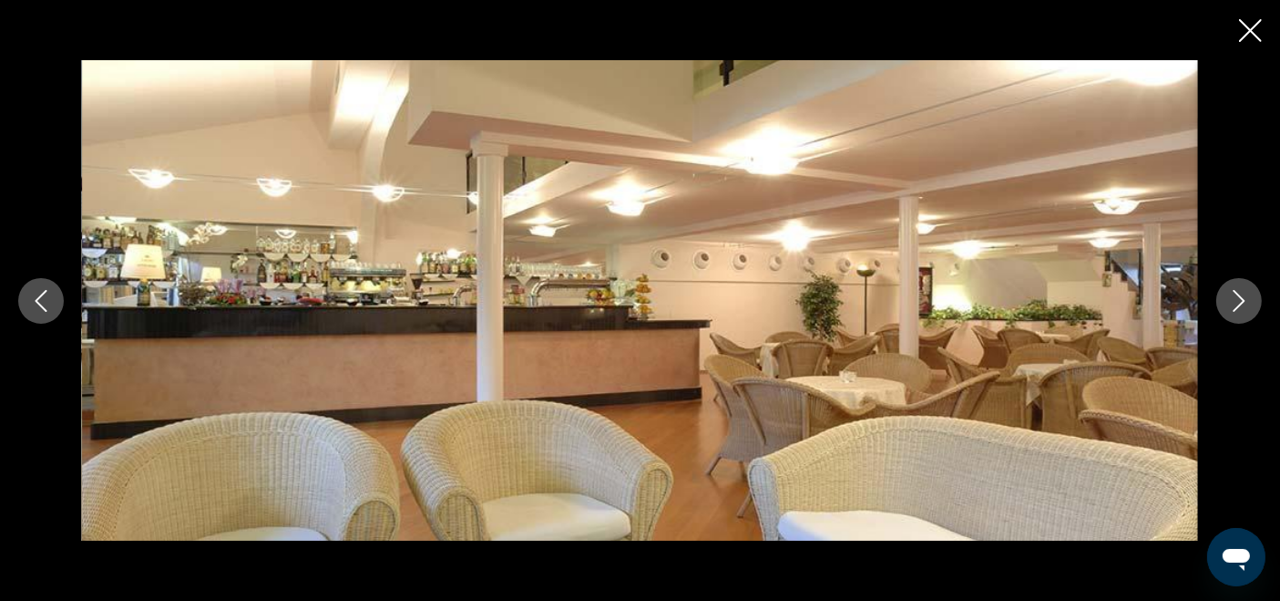
click at [1240, 303] on icon "Next image" at bounding box center [1240, 301] width 22 height 22
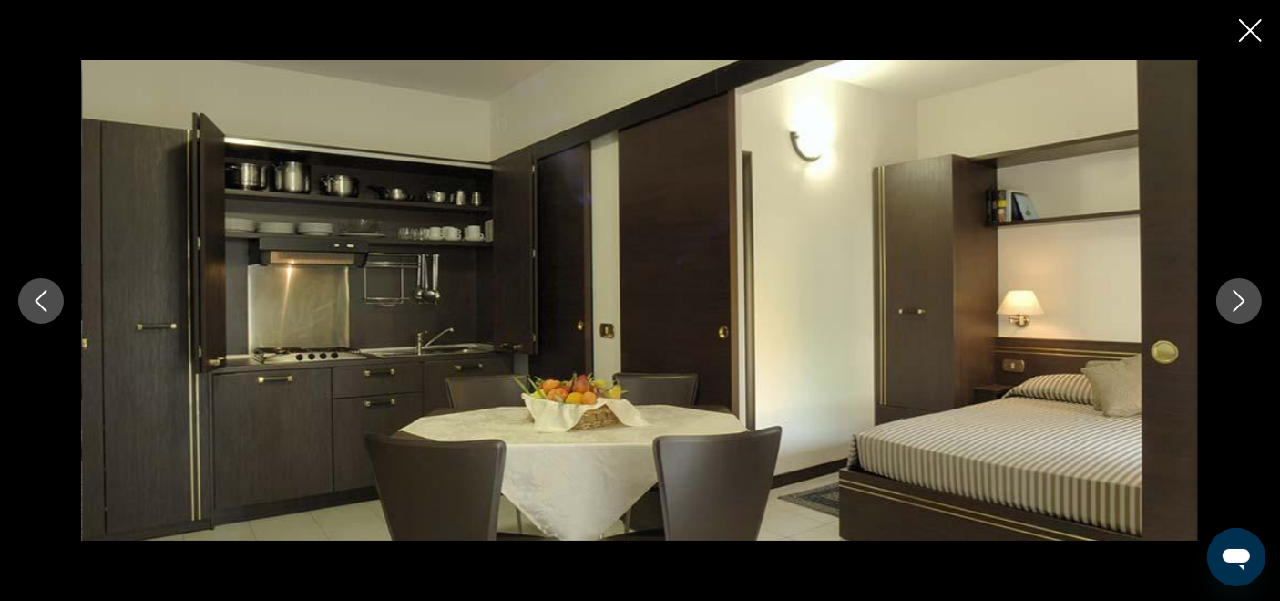
click at [1240, 303] on icon "Next image" at bounding box center [1240, 301] width 22 height 22
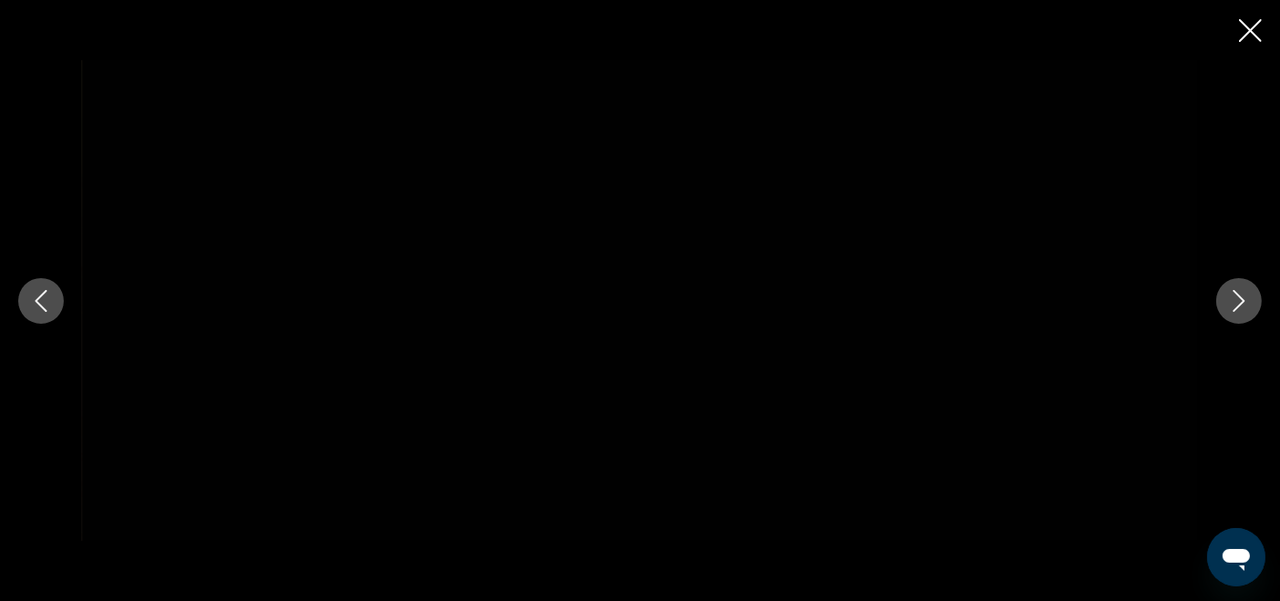
click at [1240, 303] on icon "Next image" at bounding box center [1240, 301] width 22 height 22
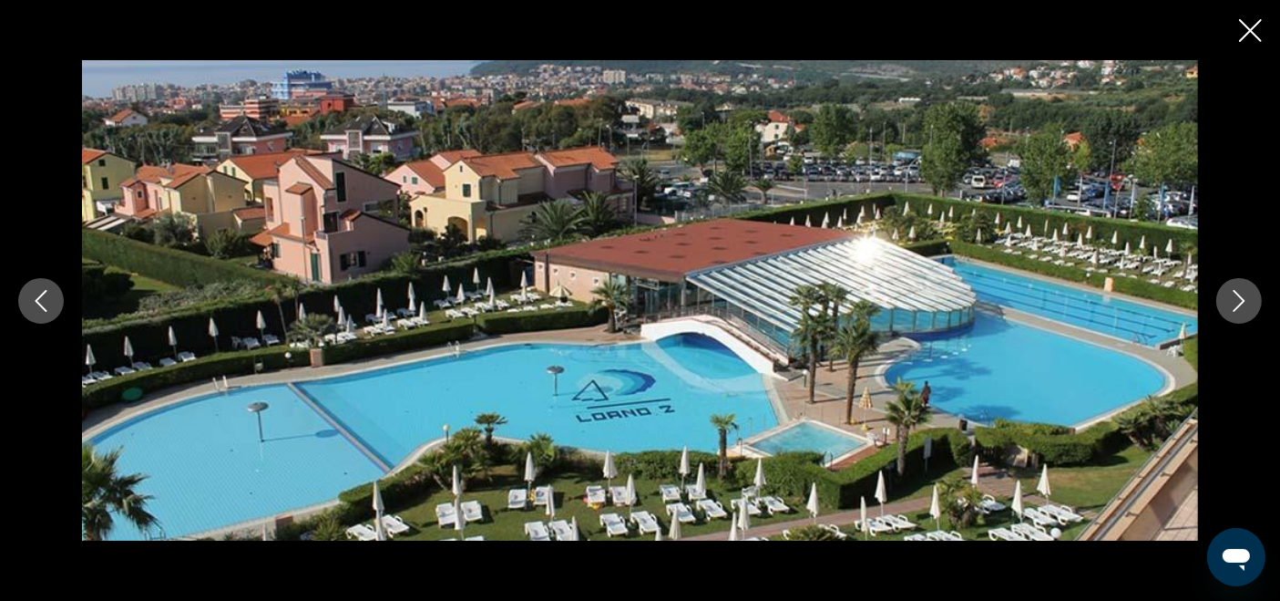
click at [1240, 303] on icon "Next image" at bounding box center [1240, 301] width 22 height 22
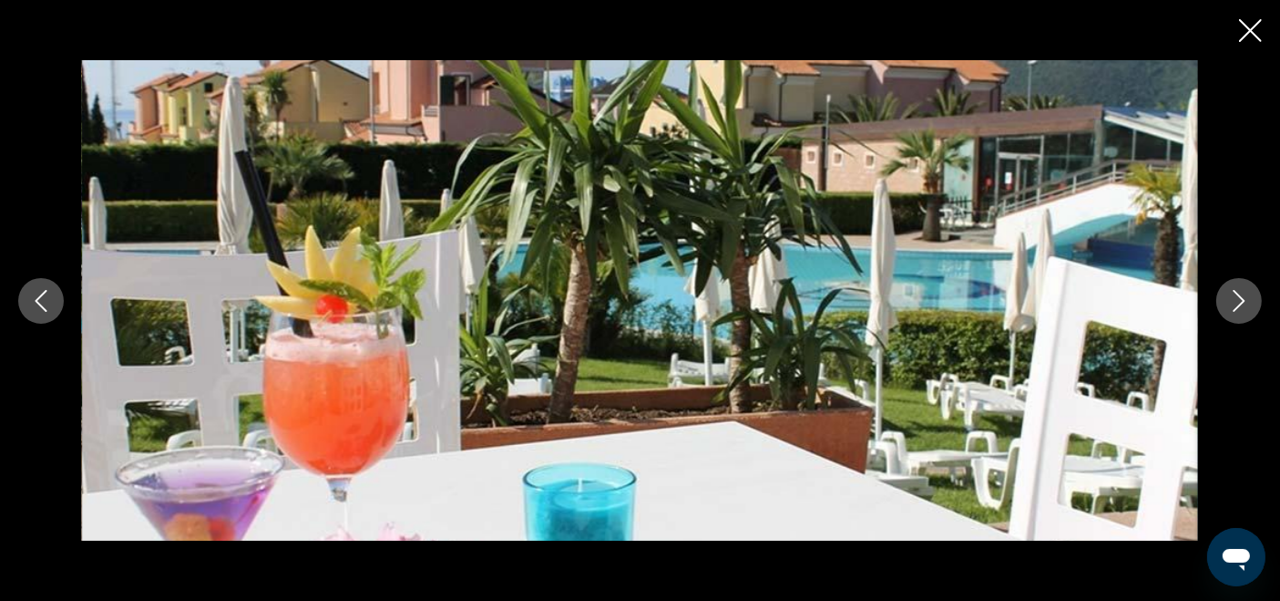
click at [1240, 303] on icon "Next image" at bounding box center [1240, 301] width 22 height 22
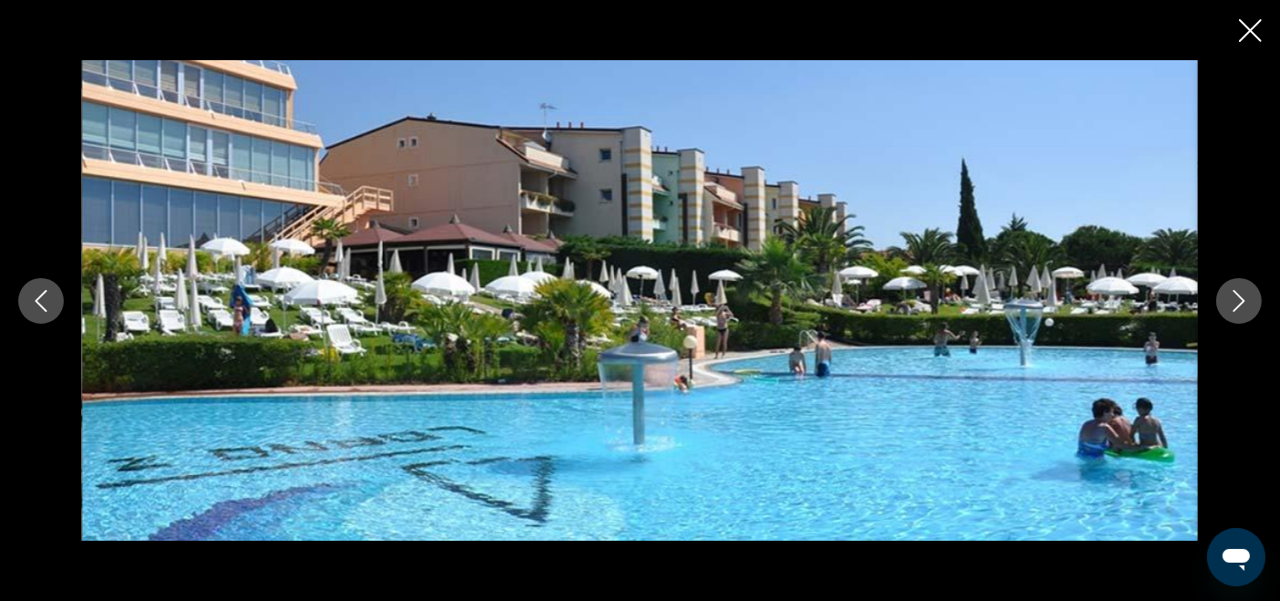
click at [1240, 303] on icon "Next image" at bounding box center [1240, 301] width 22 height 22
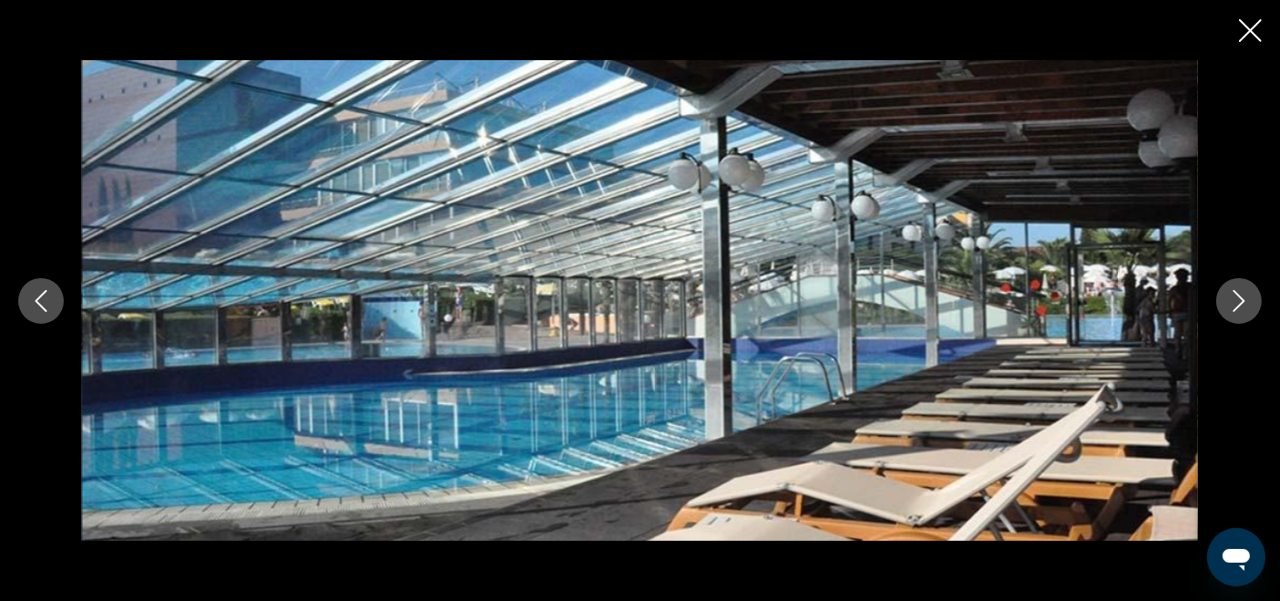
click at [1240, 303] on icon "Next image" at bounding box center [1240, 301] width 22 height 22
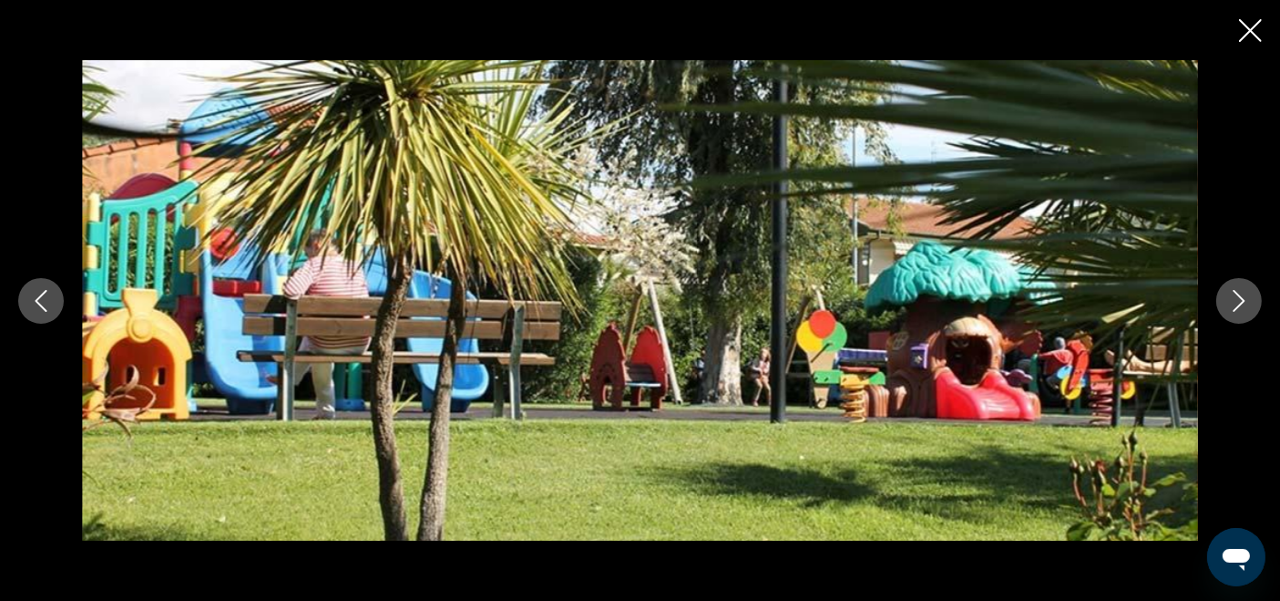
click at [1240, 303] on icon "Next image" at bounding box center [1240, 301] width 22 height 22
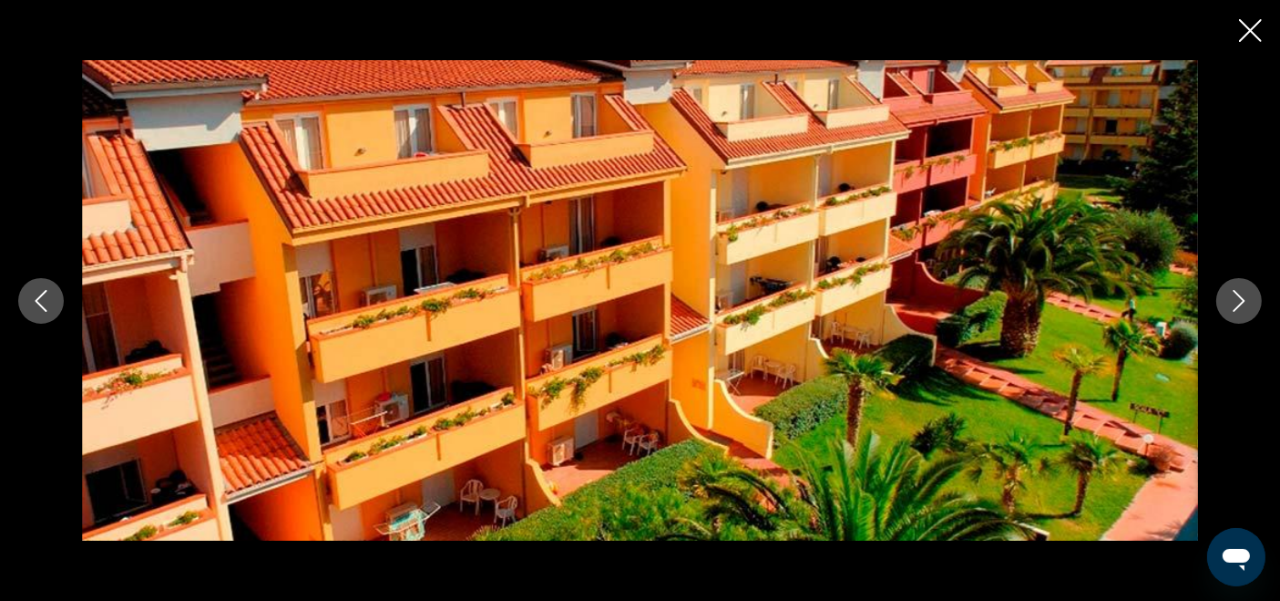
click at [1240, 303] on icon "Next image" at bounding box center [1240, 301] width 22 height 22
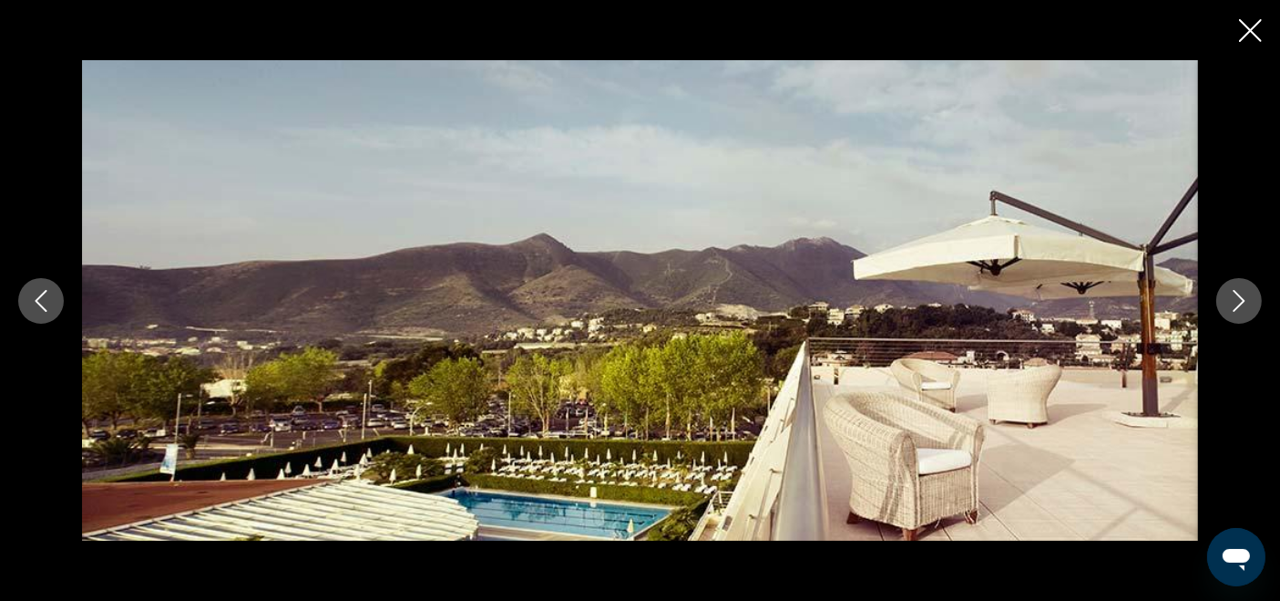
drag, startPoint x: 1247, startPoint y: 36, endPoint x: 1213, endPoint y: 98, distance: 69.8
click at [1248, 36] on icon "Close slideshow" at bounding box center [1250, 30] width 23 height 23
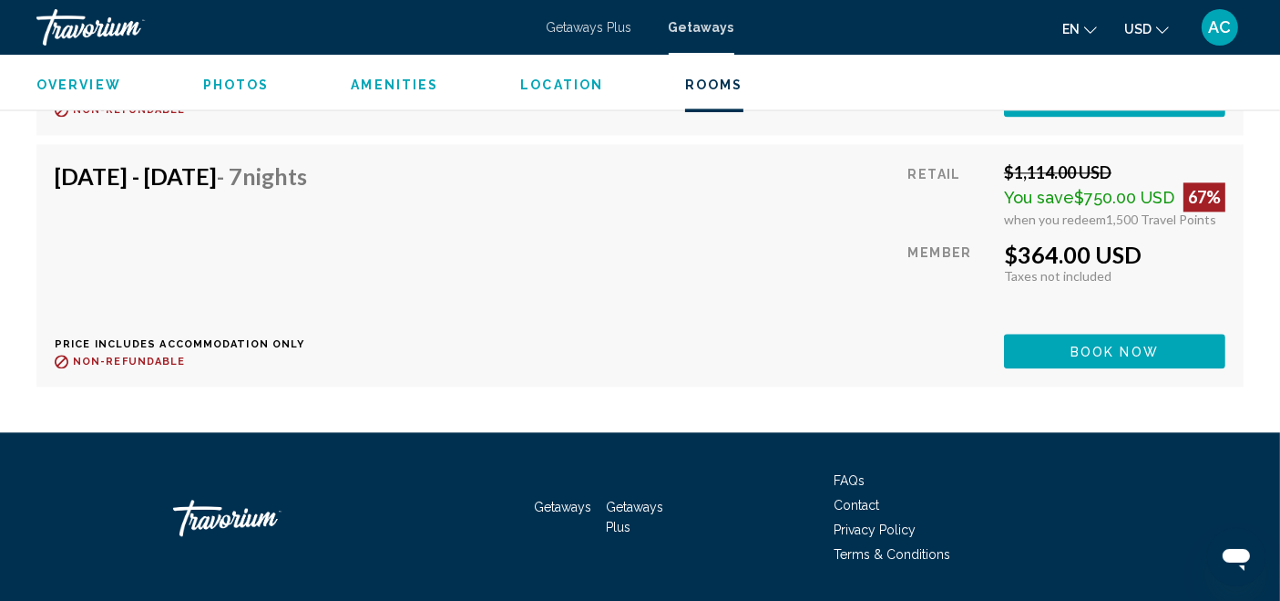
scroll to position [4200, 0]
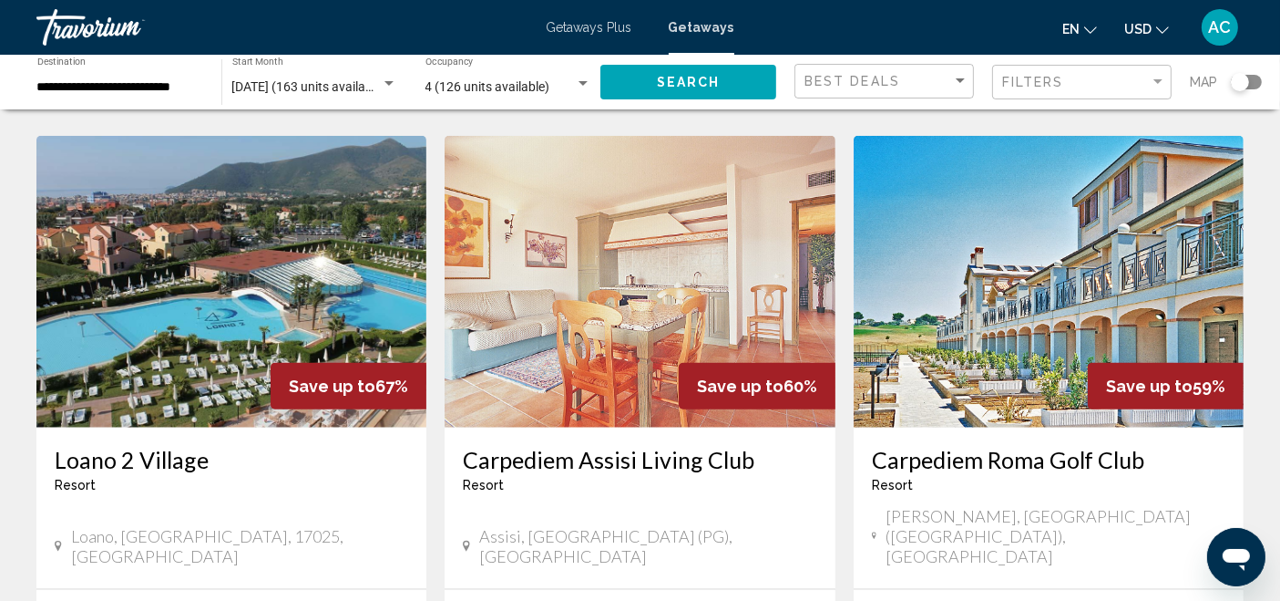
scroll to position [2025, 0]
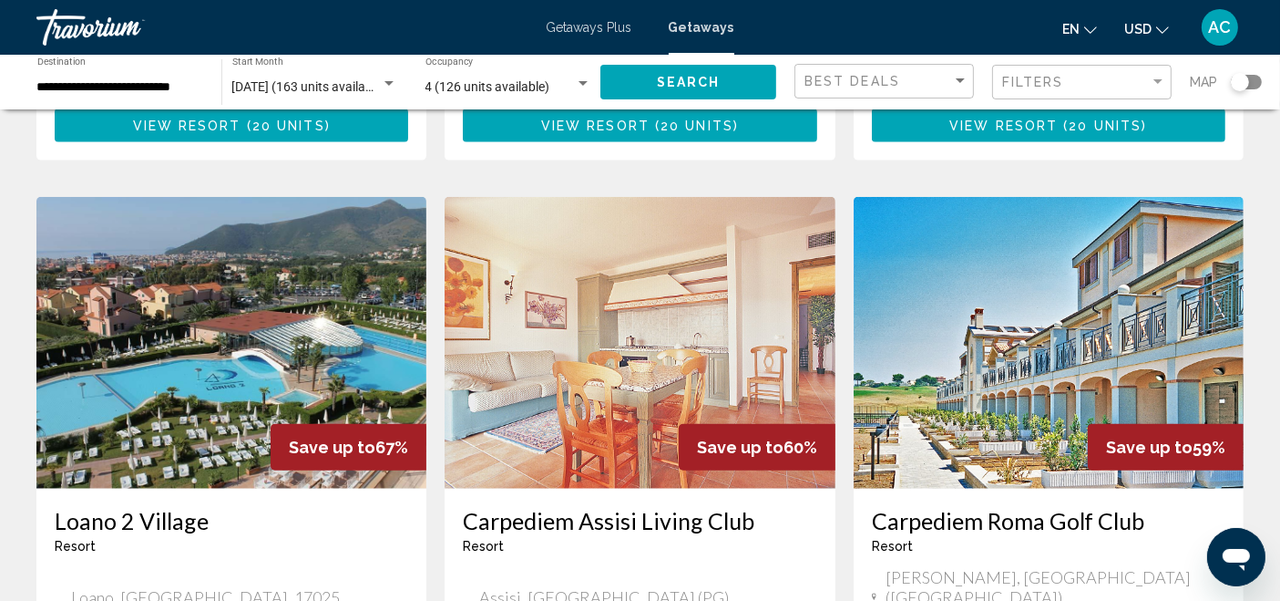
click at [1009, 210] on img "Main content" at bounding box center [1049, 343] width 390 height 292
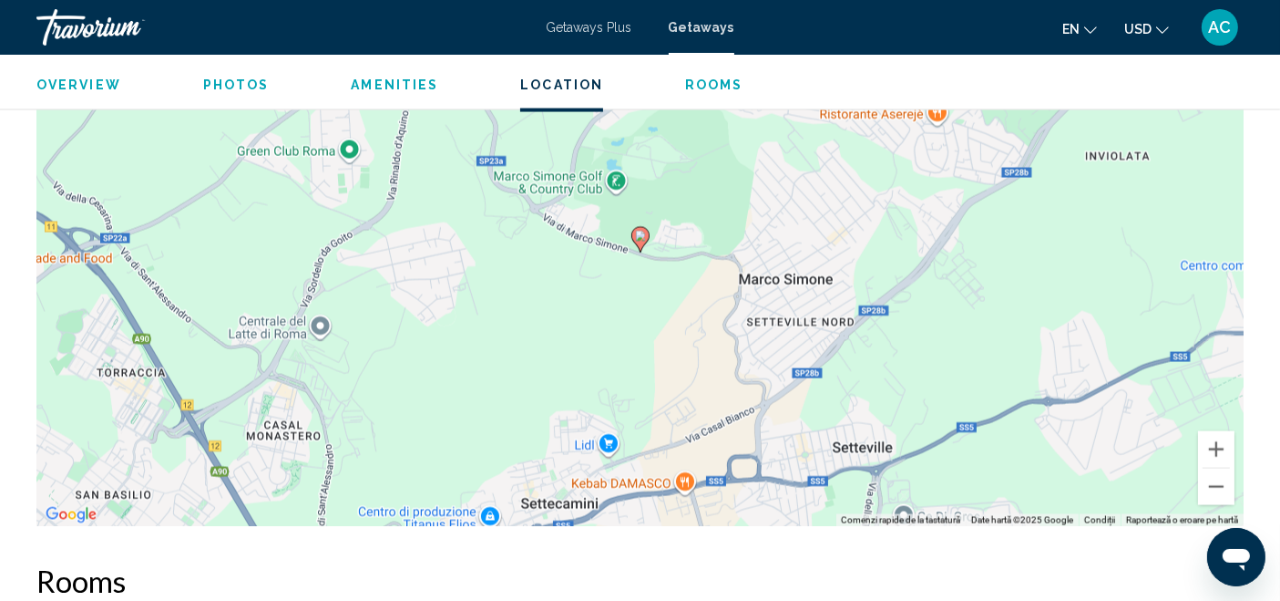
scroll to position [2964, 0]
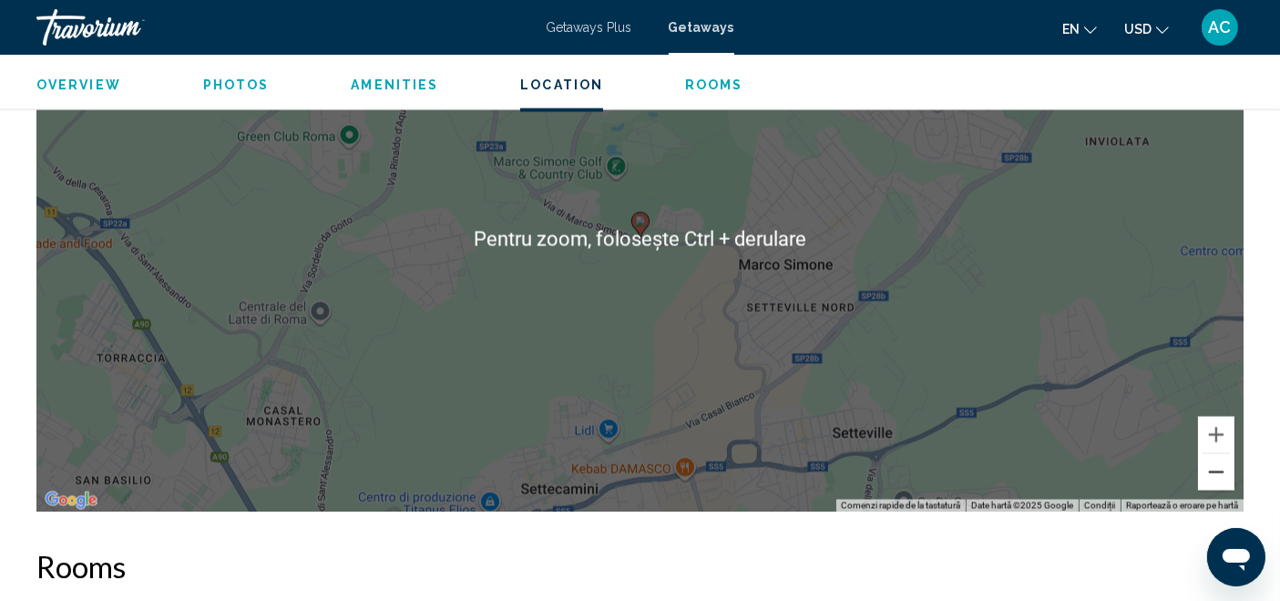
click at [1222, 469] on button "Micșorează" at bounding box center [1216, 472] width 36 height 36
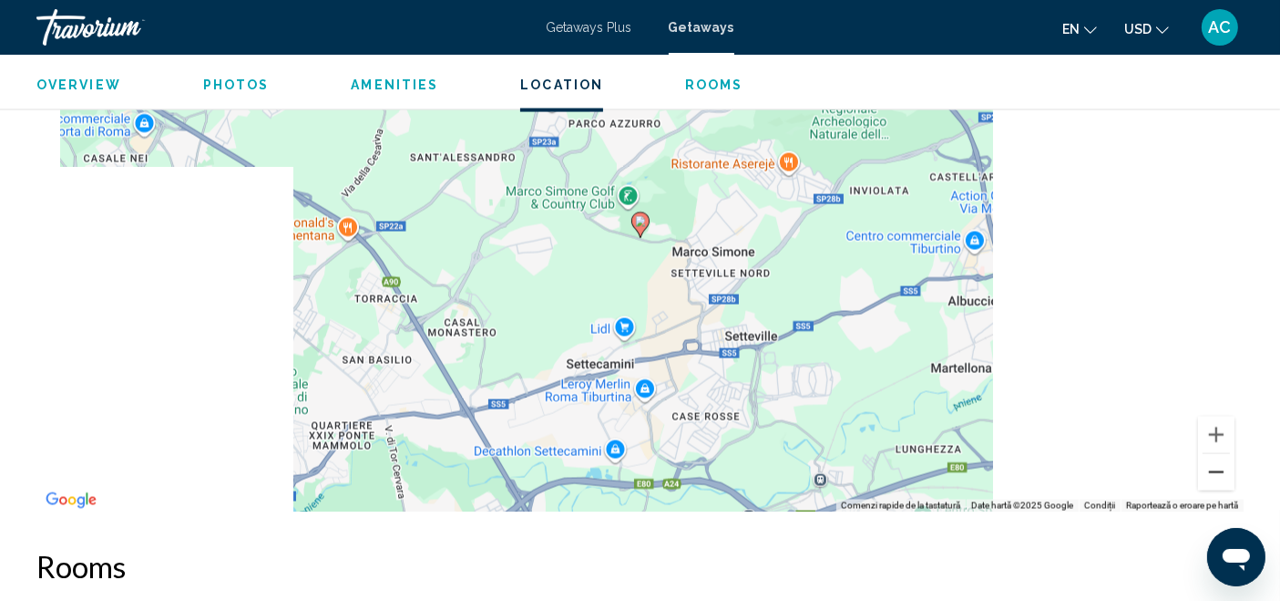
click at [1222, 469] on button "Micșorează" at bounding box center [1216, 472] width 36 height 36
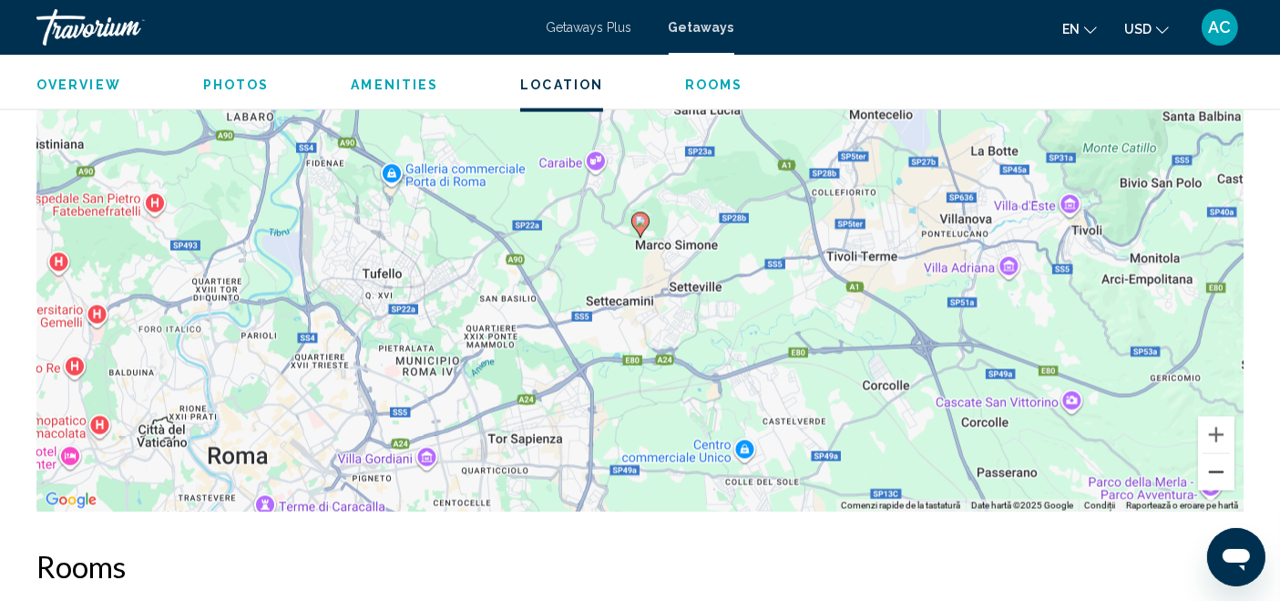
click at [1222, 469] on button "Micșorează" at bounding box center [1216, 472] width 36 height 36
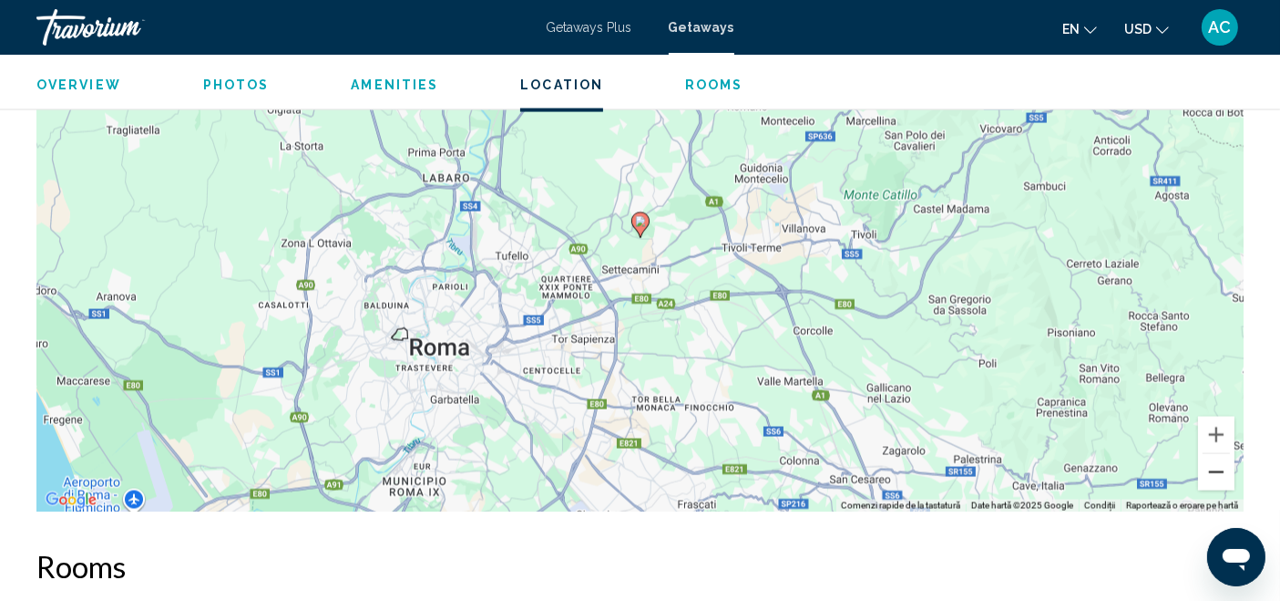
click at [1222, 469] on button "Micșorează" at bounding box center [1216, 472] width 36 height 36
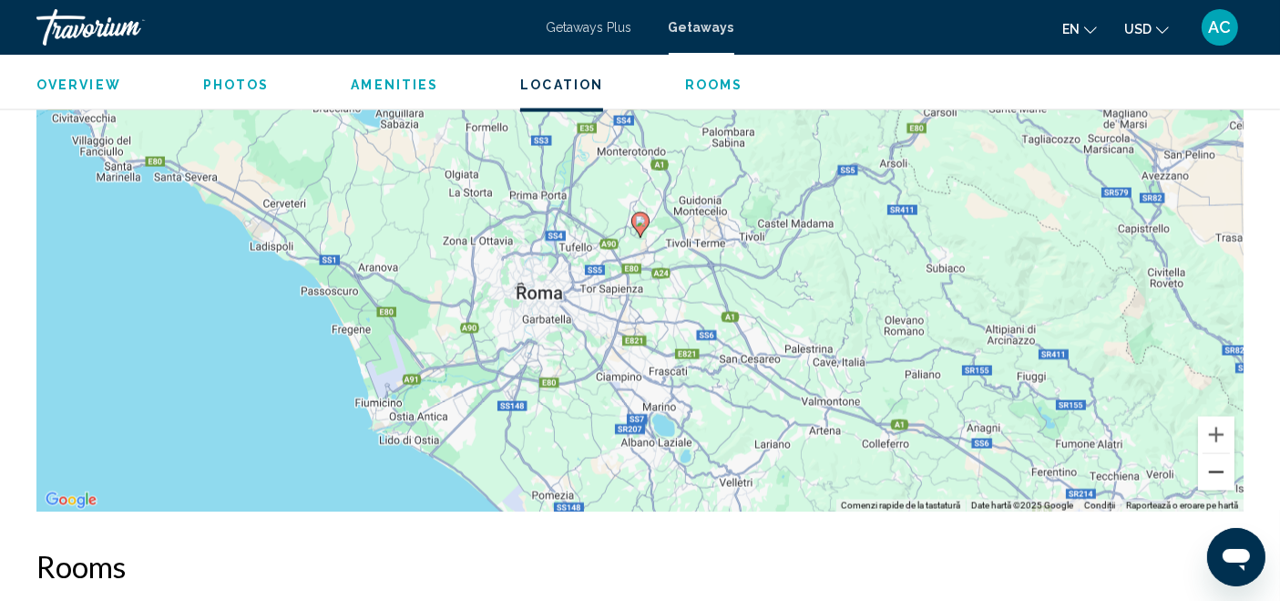
click at [1222, 469] on button "Micșorează" at bounding box center [1216, 472] width 36 height 36
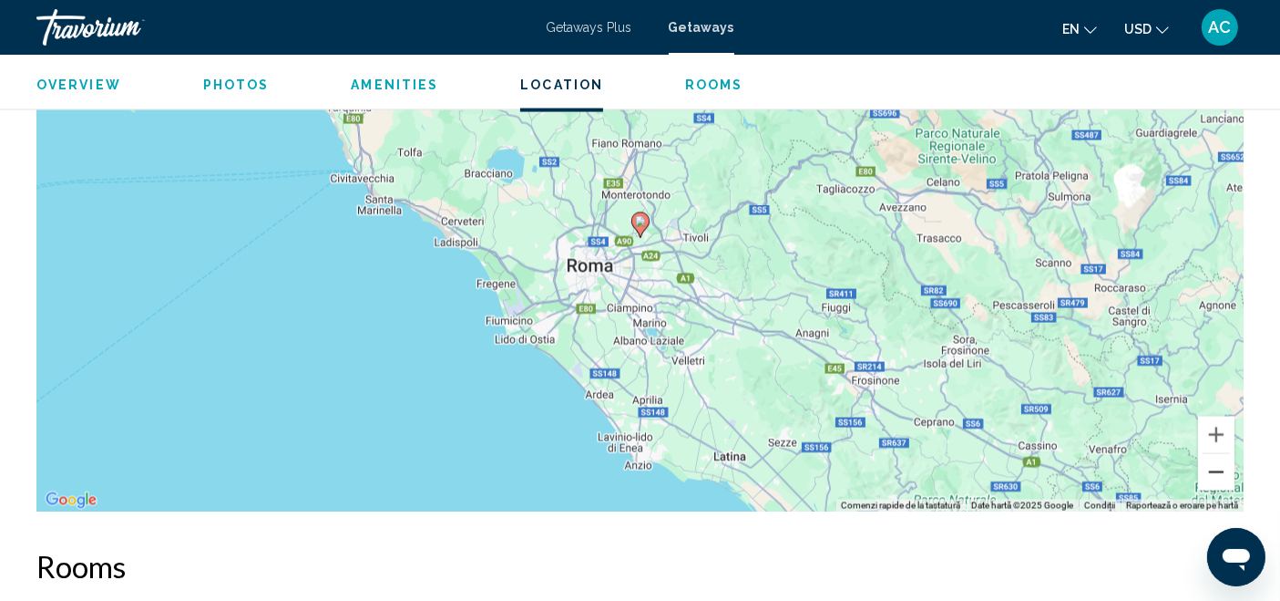
click at [1222, 469] on button "Micșorează" at bounding box center [1216, 472] width 36 height 36
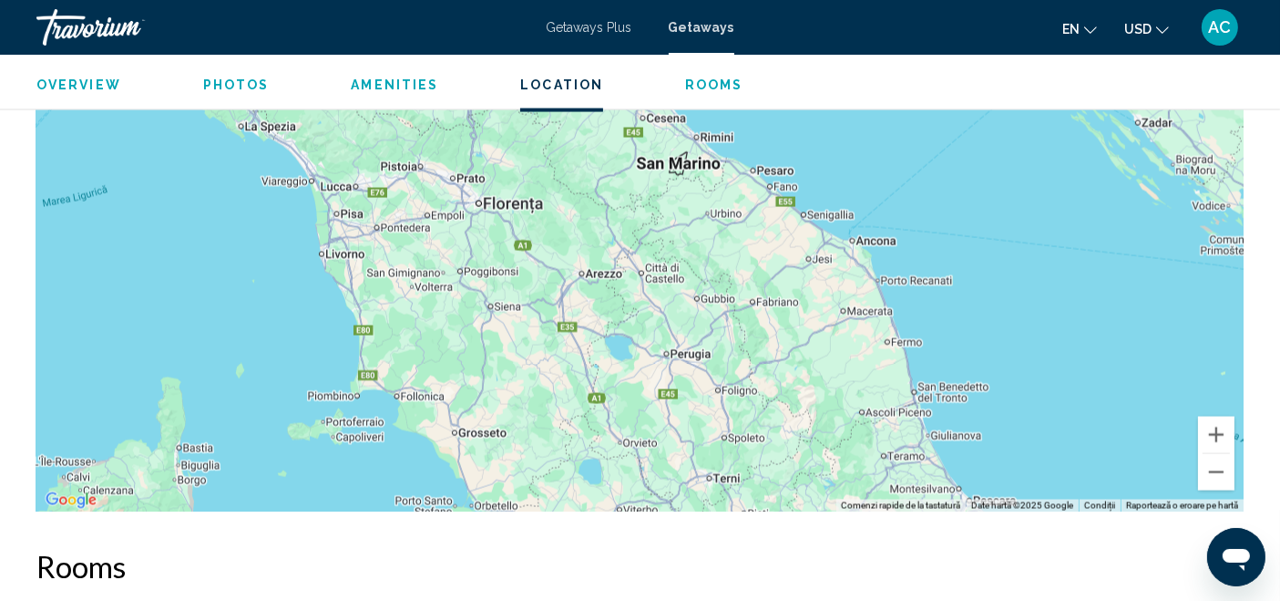
drag, startPoint x: 757, startPoint y: 200, endPoint x: 822, endPoint y: 558, distance: 364.0
click at [827, 581] on div "Overview Type Resort All-Inclusive No All-Inclusive Address [STREET_ADDRESS][PE…" at bounding box center [640, 165] width 1226 height 4870
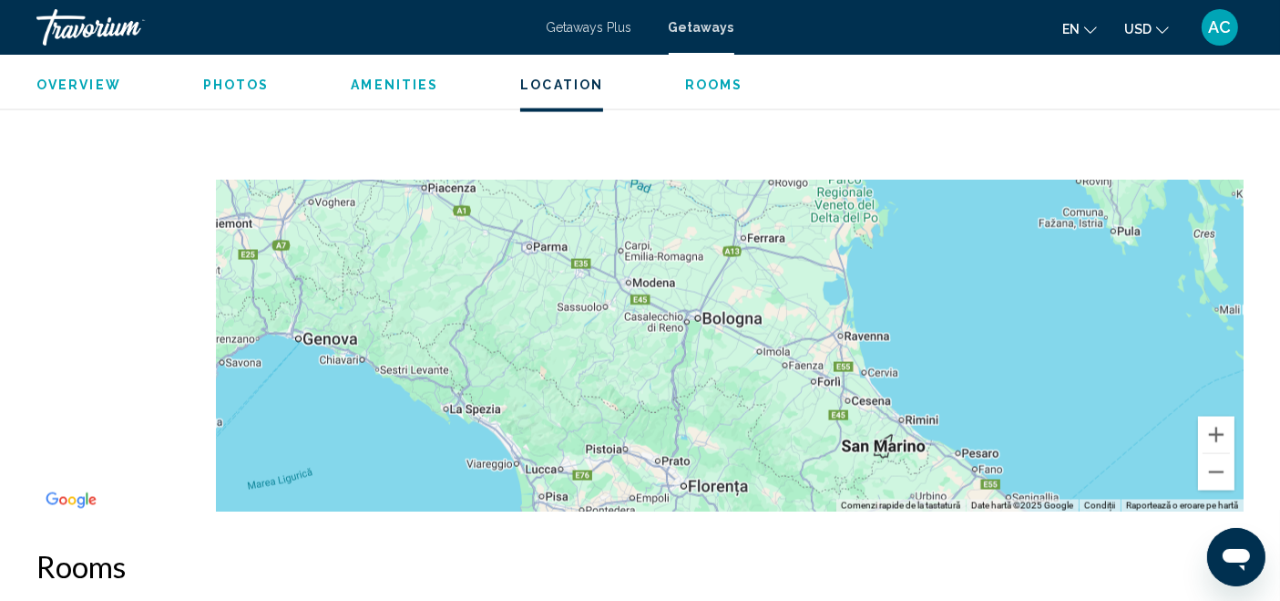
drag, startPoint x: 505, startPoint y: 205, endPoint x: 736, endPoint y: 509, distance: 381.7
click at [735, 522] on div "Overview Type Resort All-Inclusive No All-Inclusive Address [STREET_ADDRESS][PE…" at bounding box center [640, 165] width 1226 height 4870
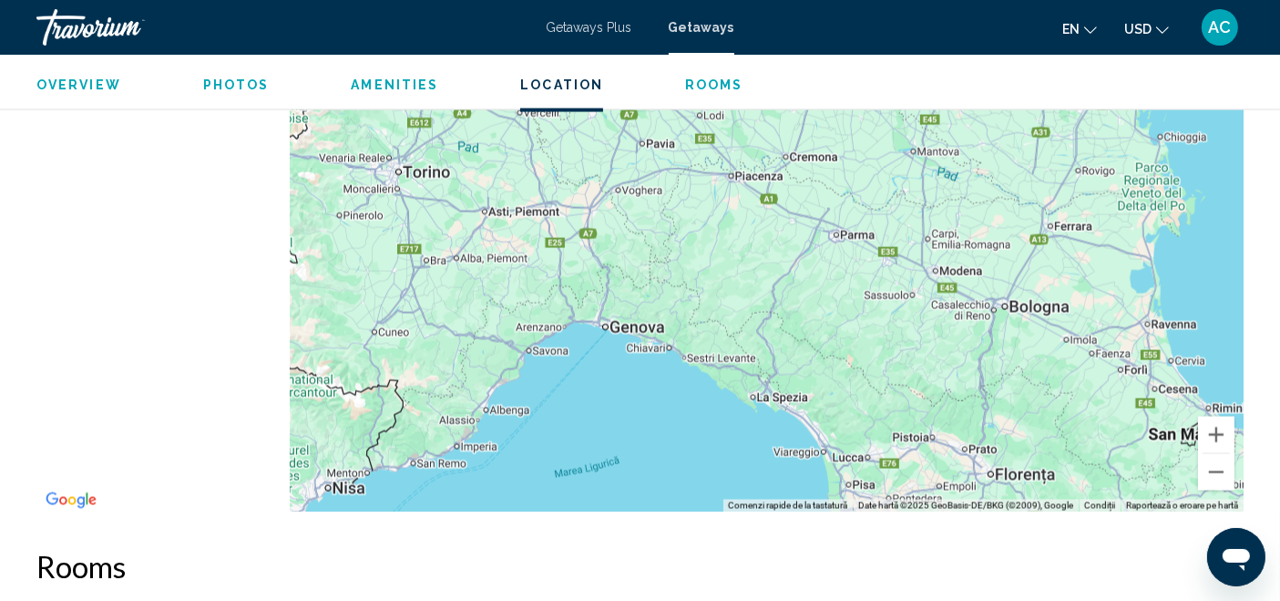
drag, startPoint x: 537, startPoint y: 333, endPoint x: 836, endPoint y: 293, distance: 301.6
click at [836, 293] on div "Main content" at bounding box center [640, 238] width 1208 height 547
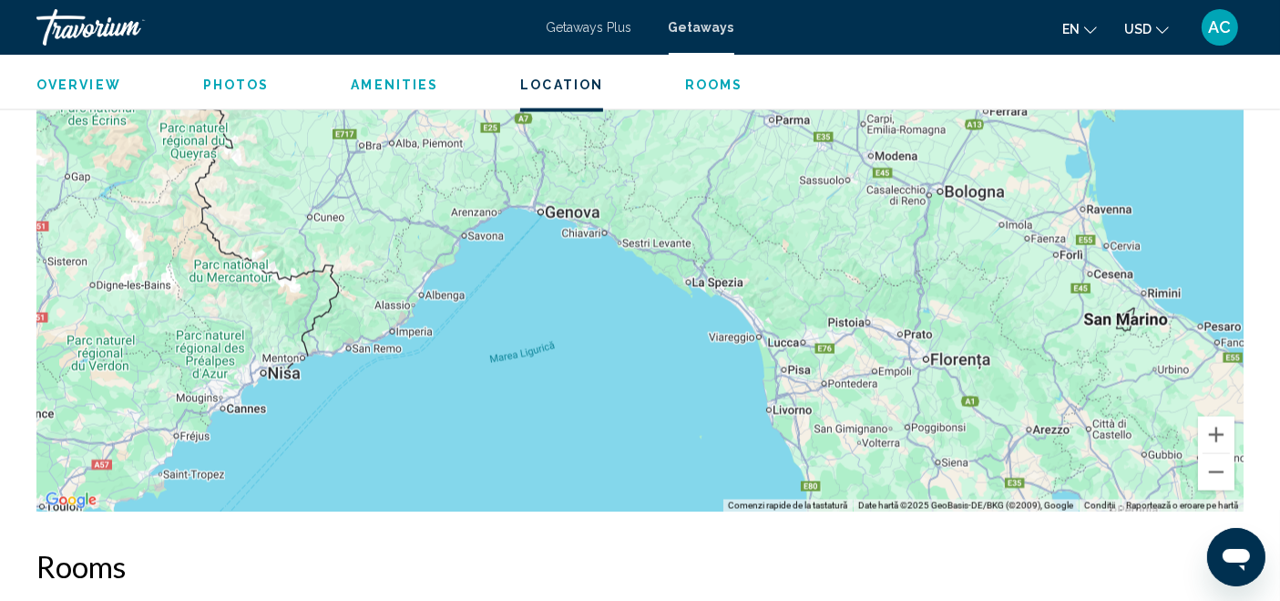
drag, startPoint x: 893, startPoint y: 365, endPoint x: 777, endPoint y: 212, distance: 191.9
click at [777, 212] on div "Main content" at bounding box center [640, 238] width 1208 height 547
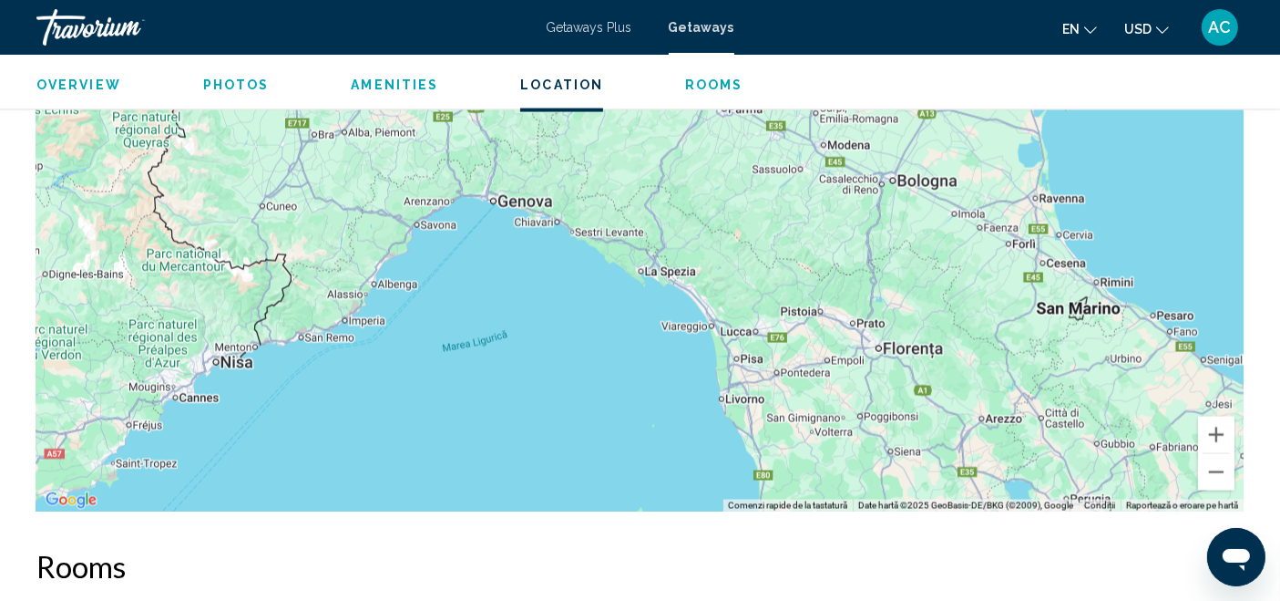
drag, startPoint x: 885, startPoint y: 214, endPoint x: 879, endPoint y: 326, distance: 112.2
click at [879, 326] on div "Main content" at bounding box center [640, 238] width 1208 height 547
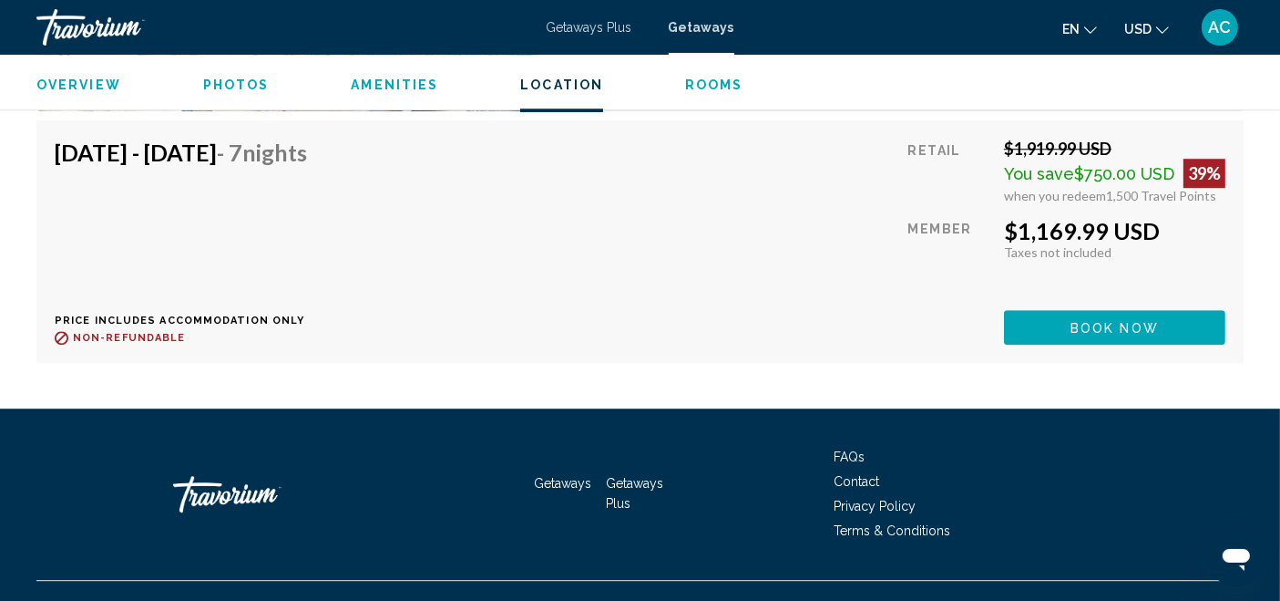
scroll to position [5183, 0]
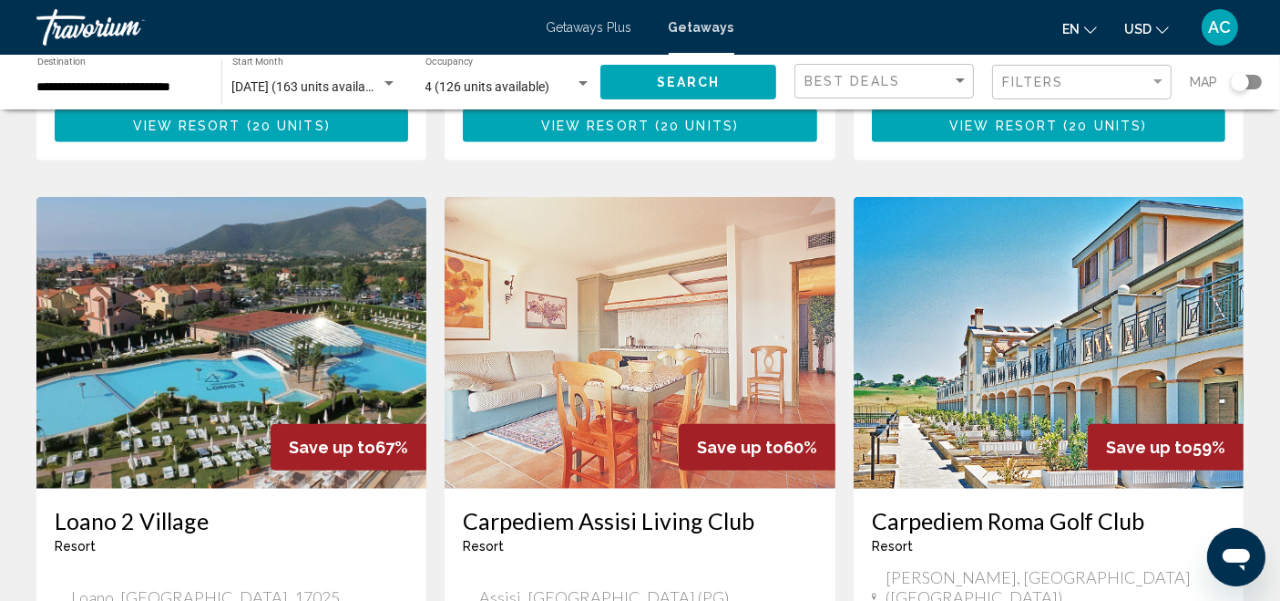
scroll to position [2395, 0]
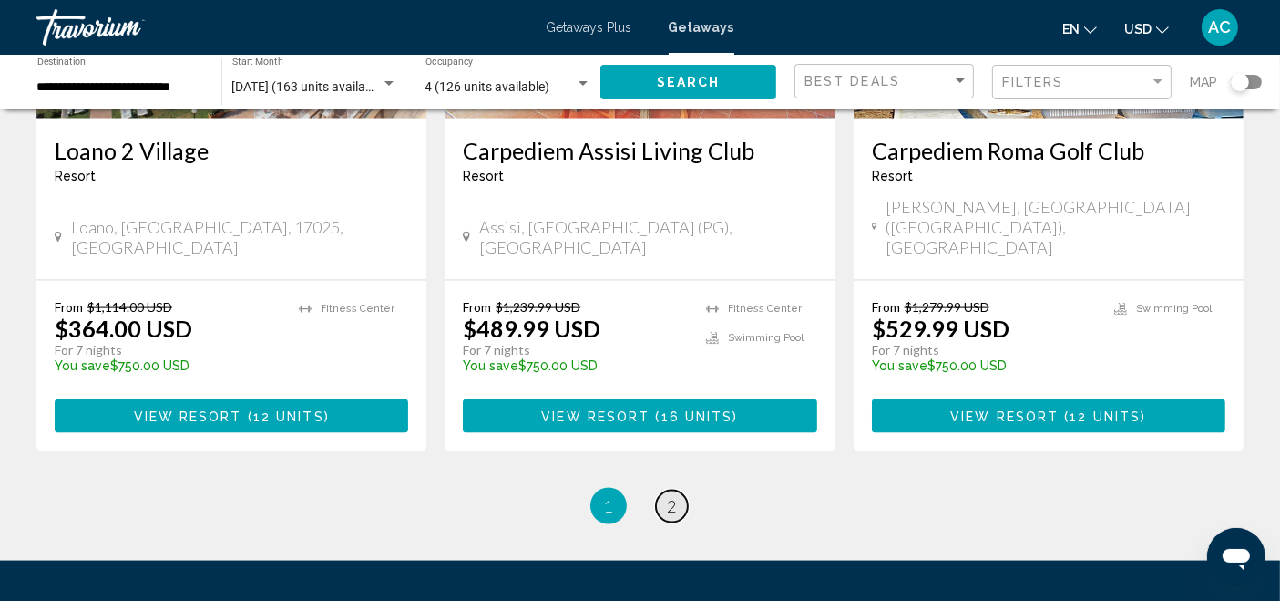
click at [685, 490] on link "page 2" at bounding box center [672, 506] width 32 height 32
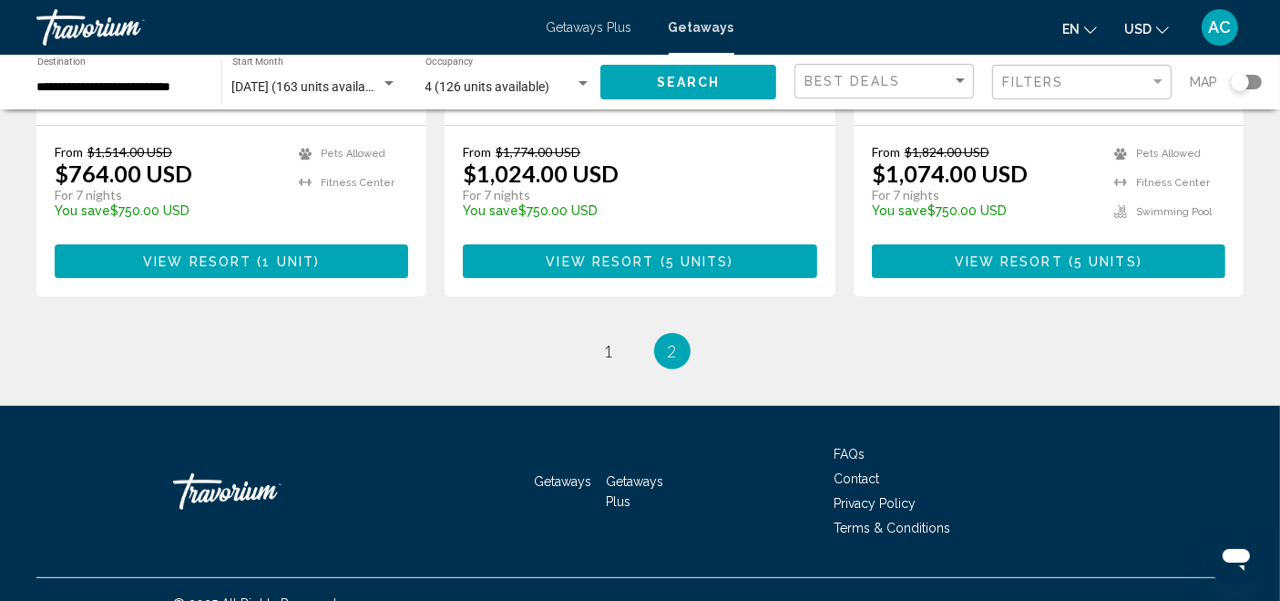
scroll to position [202, 0]
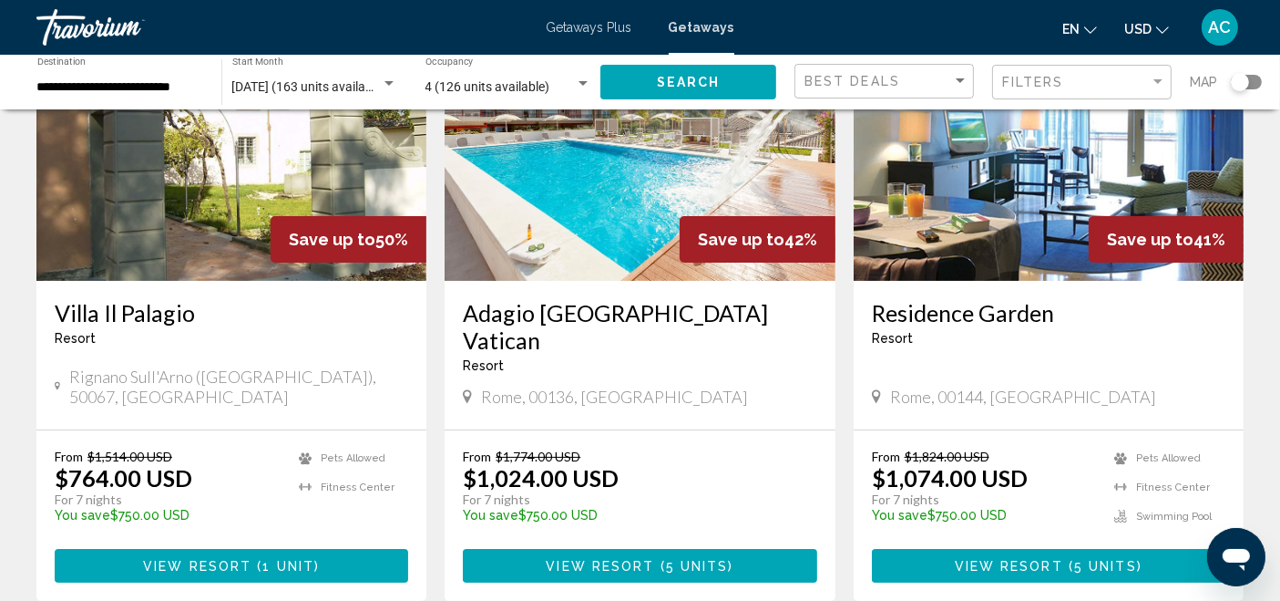
click at [984, 200] on img "Main content" at bounding box center [1049, 135] width 390 height 292
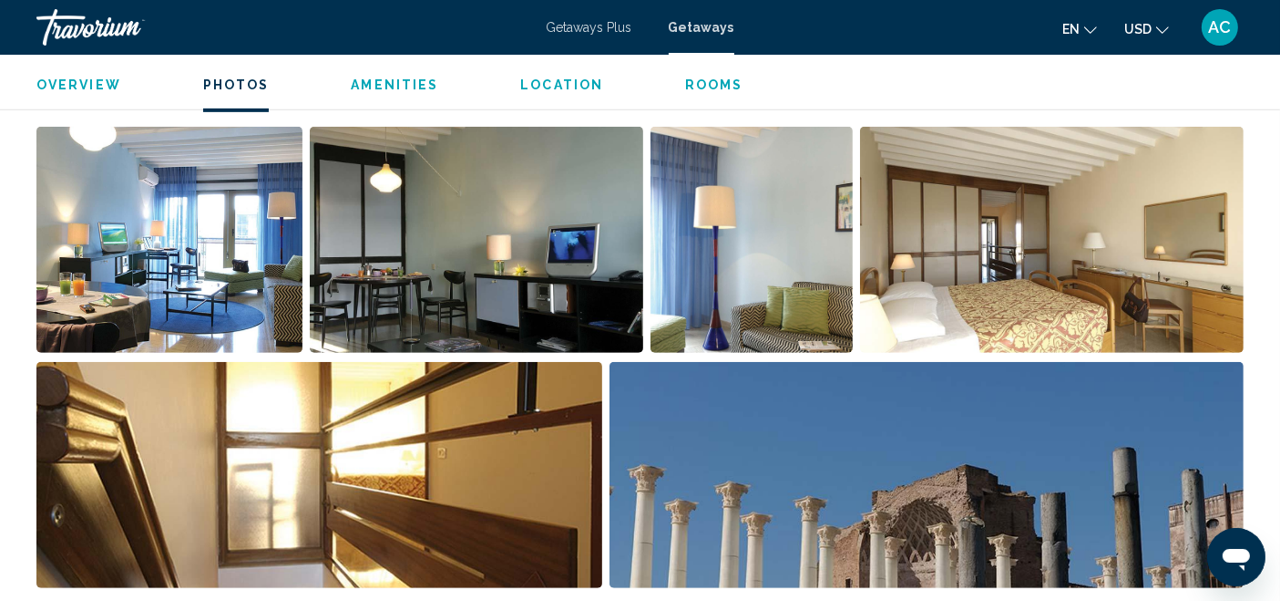
scroll to position [1040, 0]
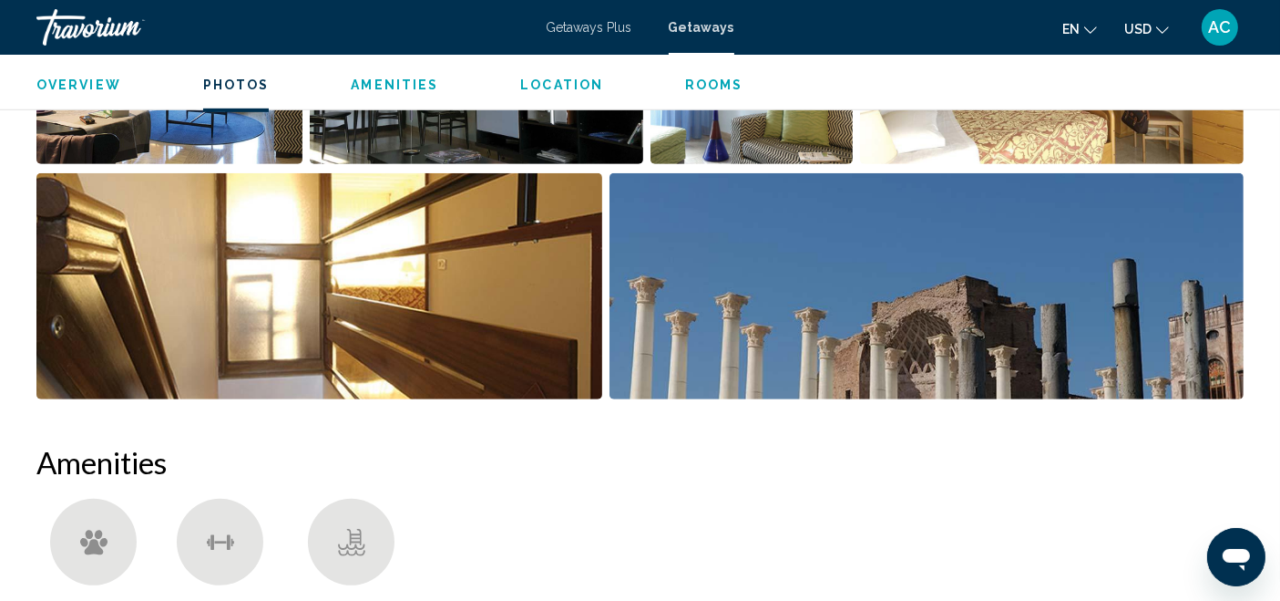
click at [523, 302] on img "Open full-screen image slider" at bounding box center [319, 286] width 566 height 226
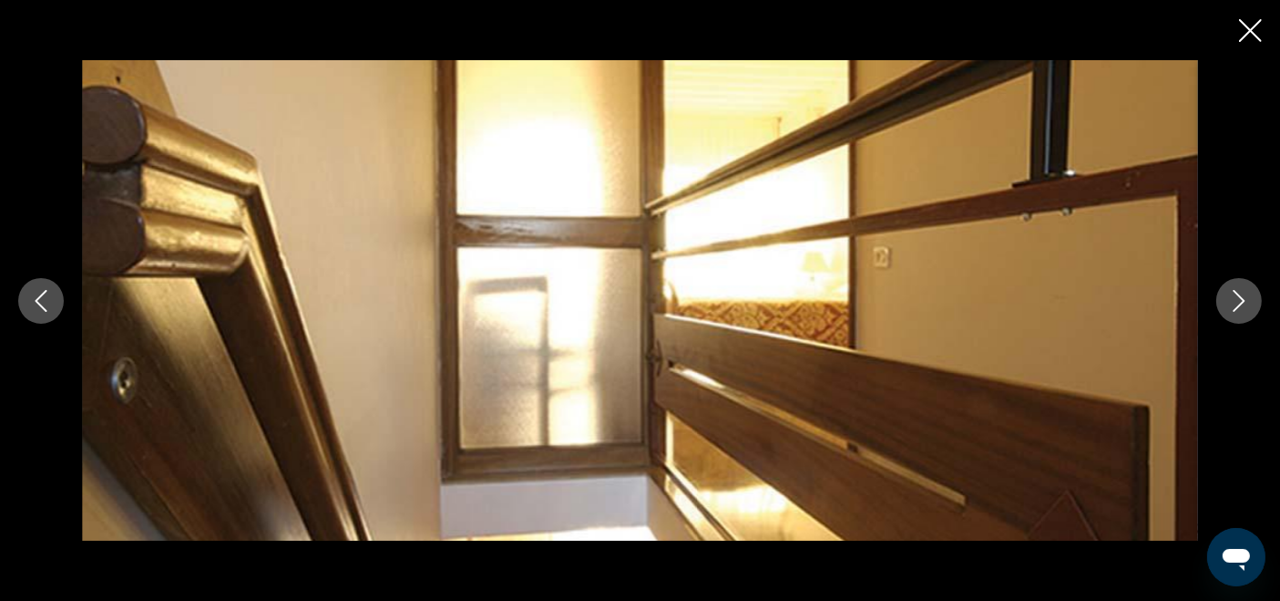
click at [1224, 311] on button "Next image" at bounding box center [1240, 301] width 46 height 46
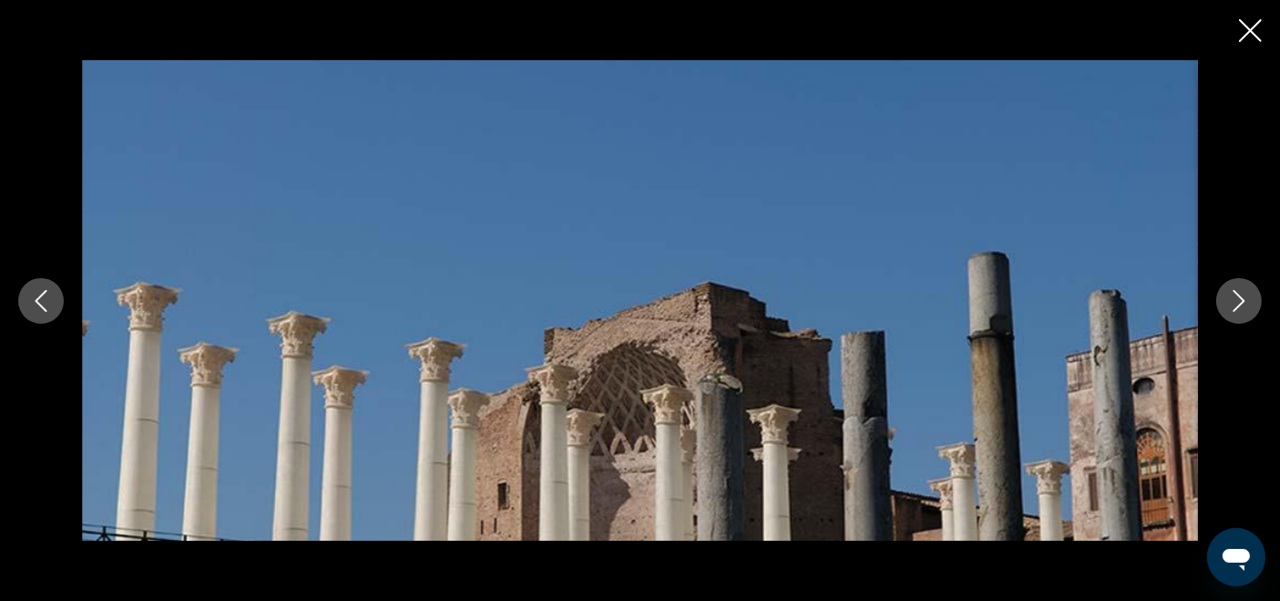
click at [1224, 311] on button "Next image" at bounding box center [1240, 301] width 46 height 46
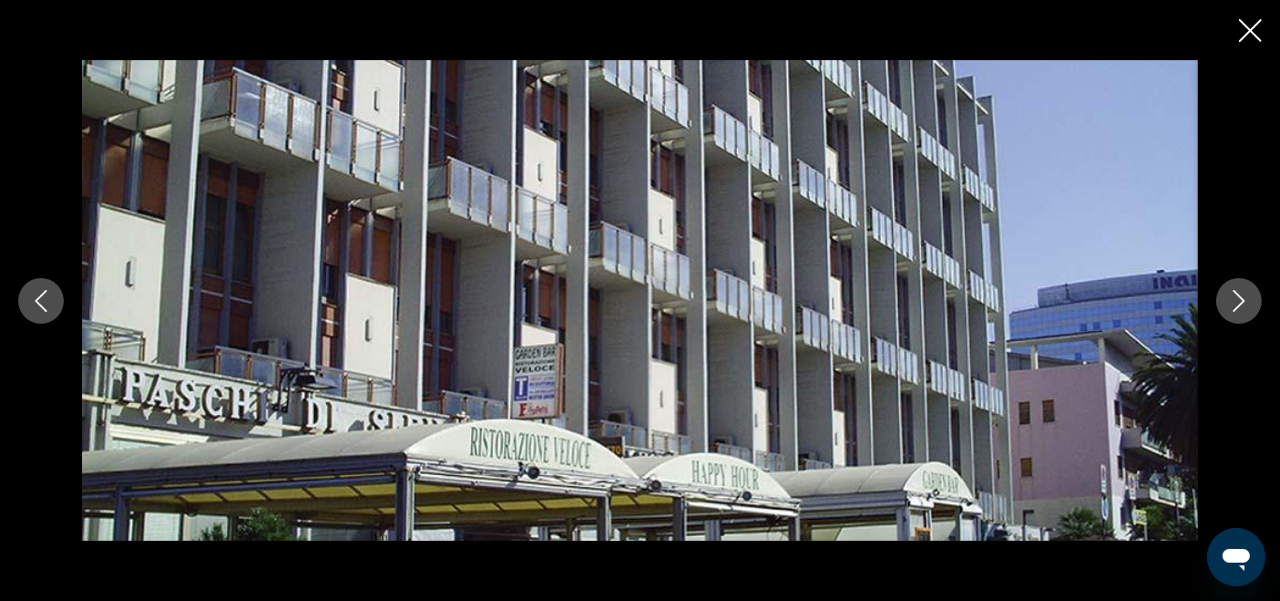
click at [1224, 311] on button "Next image" at bounding box center [1240, 301] width 46 height 46
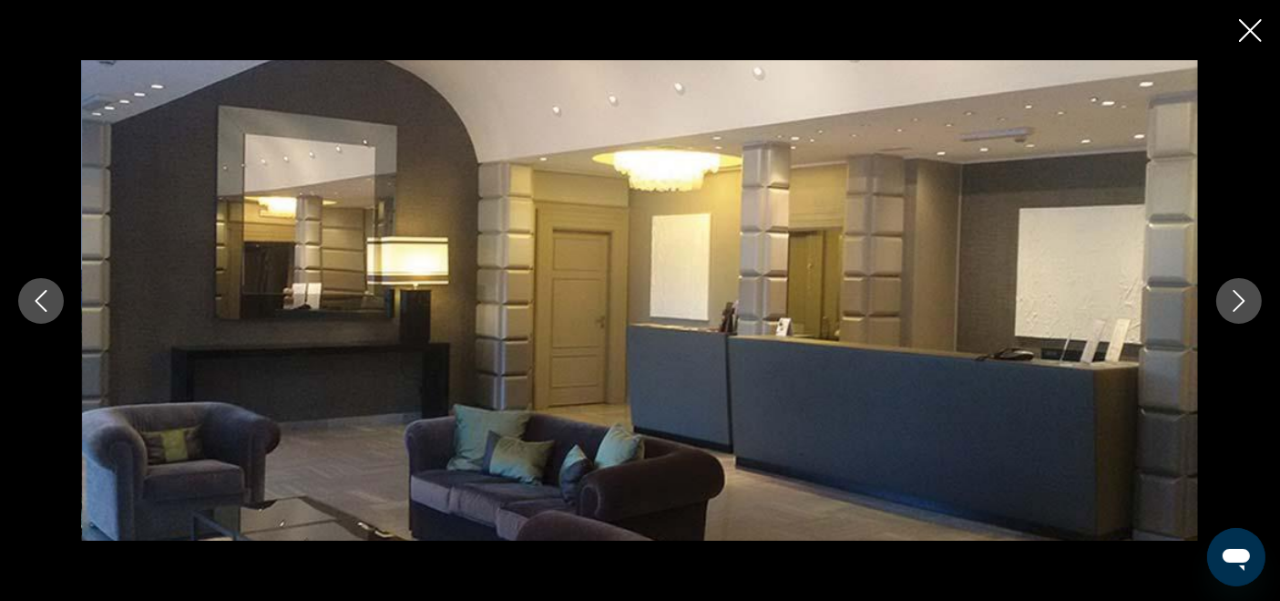
click at [1224, 311] on button "Next image" at bounding box center [1240, 301] width 46 height 46
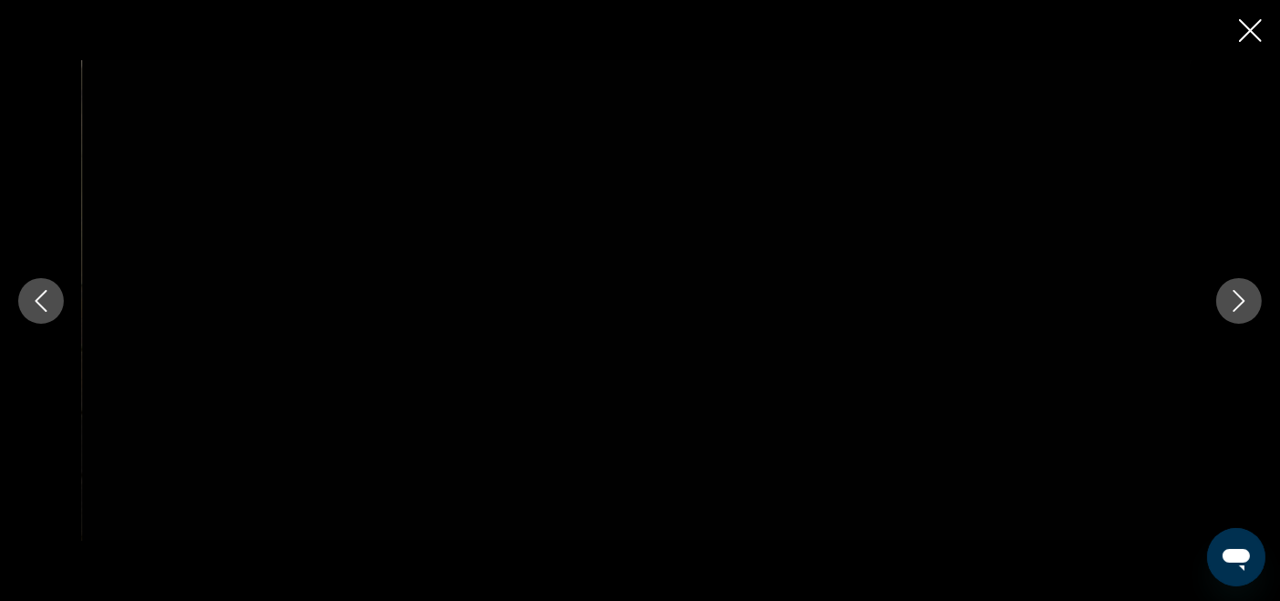
click at [1231, 297] on icon "Next image" at bounding box center [1240, 301] width 22 height 22
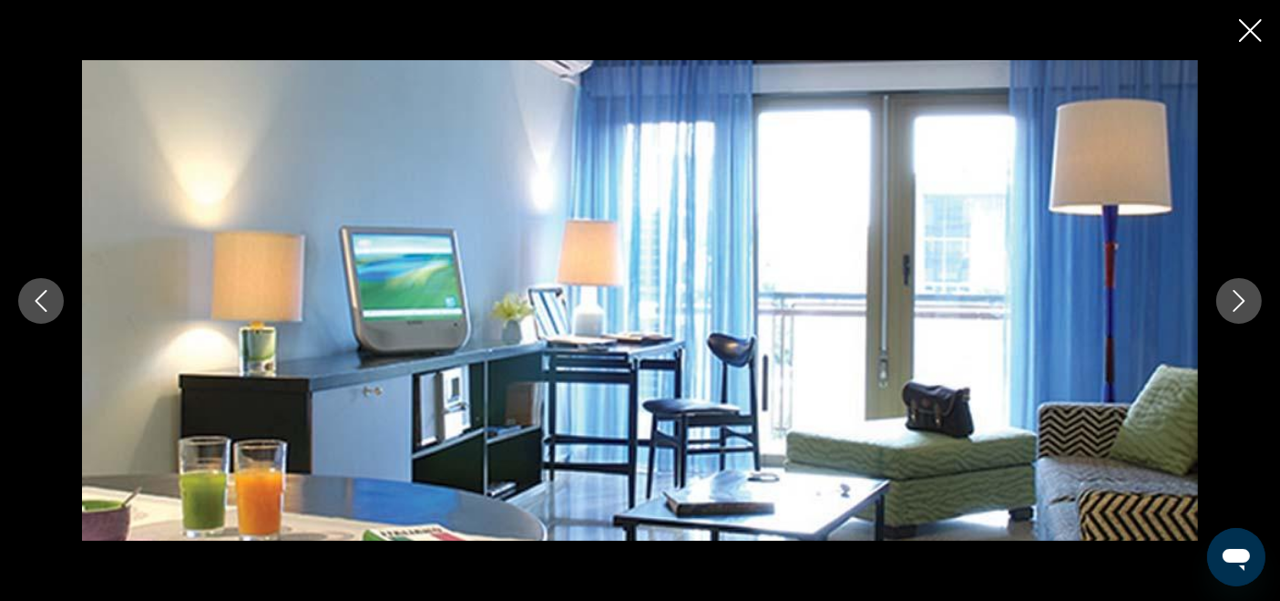
click at [1221, 305] on button "Next image" at bounding box center [1240, 301] width 46 height 46
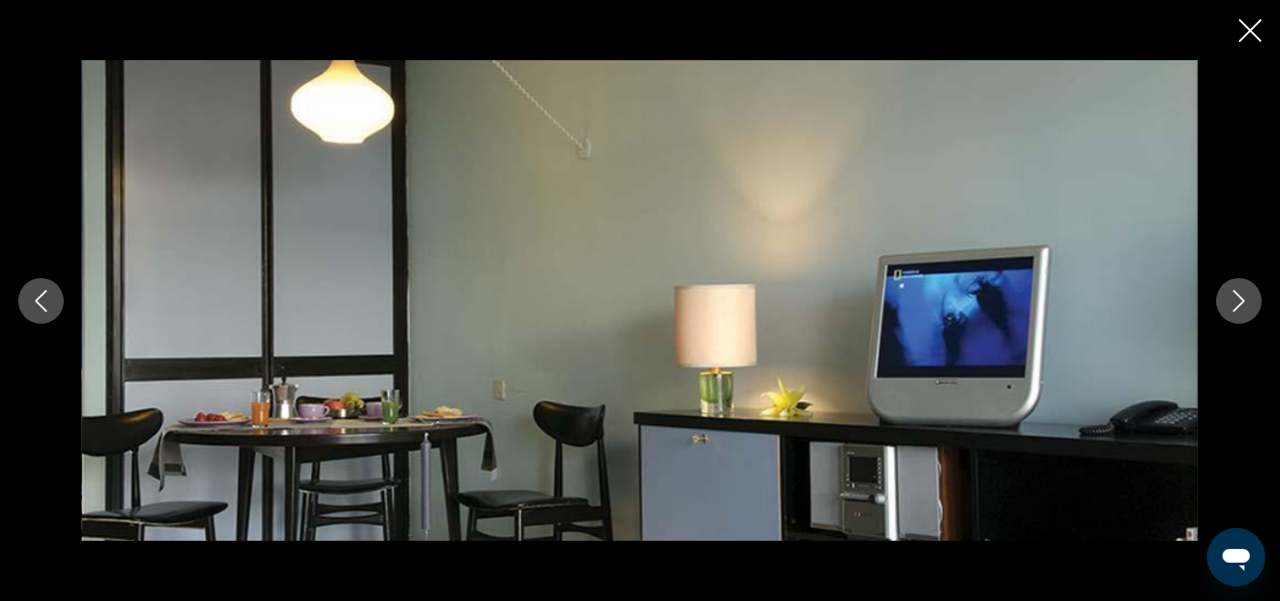
click at [1221, 305] on button "Next image" at bounding box center [1240, 301] width 46 height 46
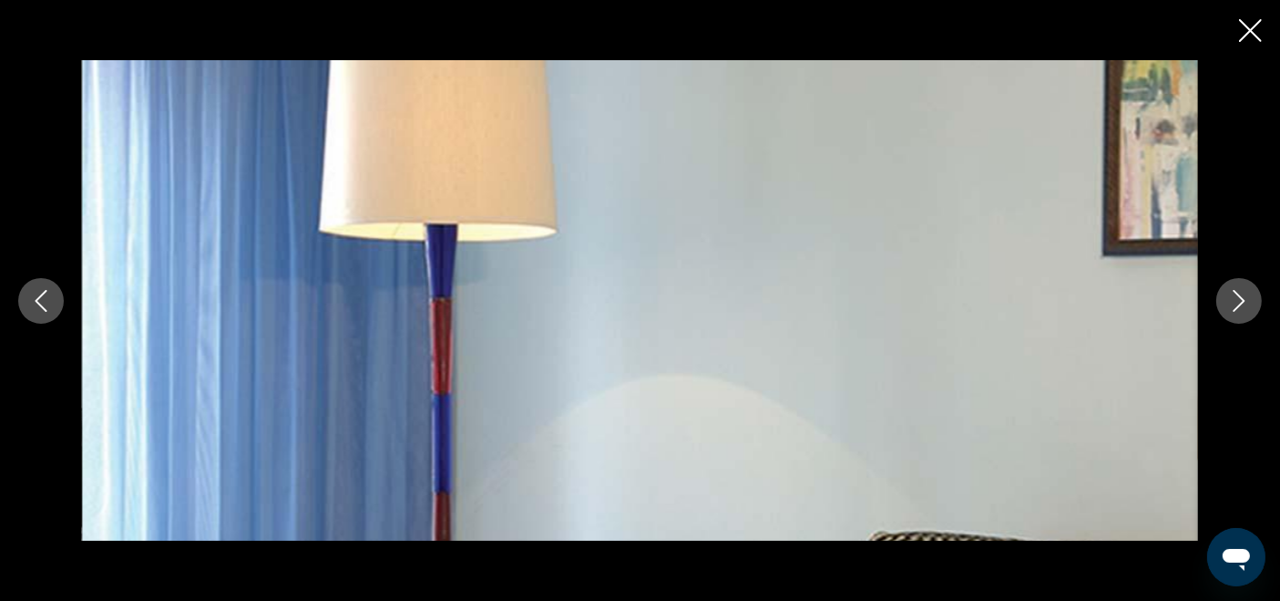
click at [1258, 24] on icon "Close slideshow" at bounding box center [1250, 30] width 23 height 23
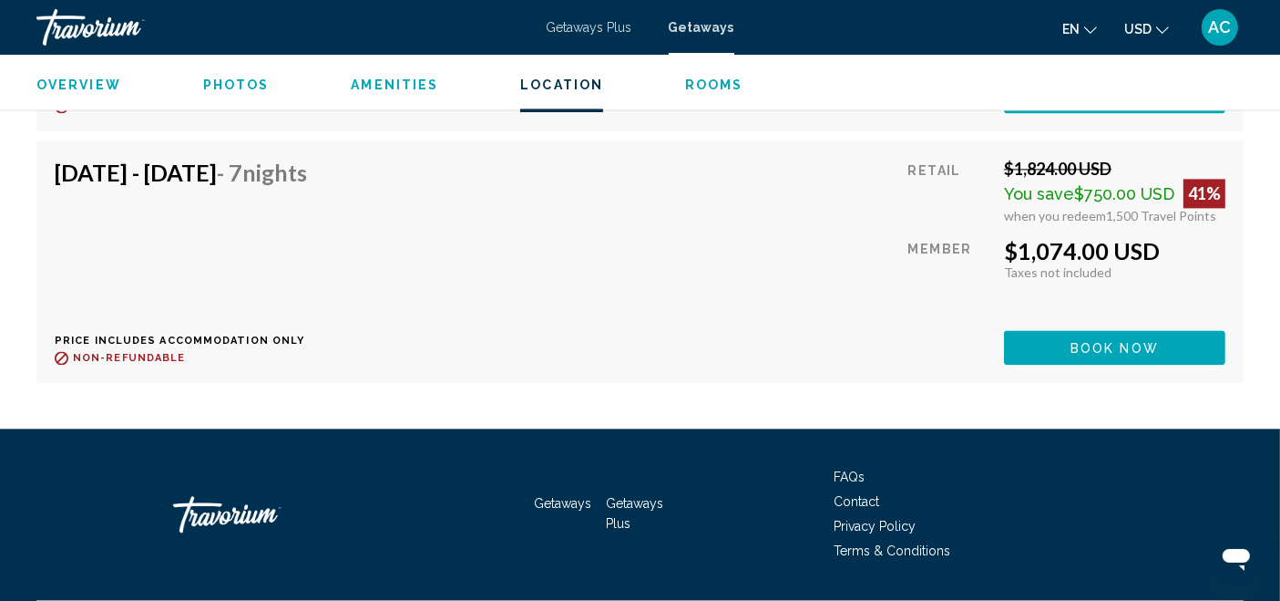
scroll to position [4005, 0]
